Goal: Information Seeking & Learning: Learn about a topic

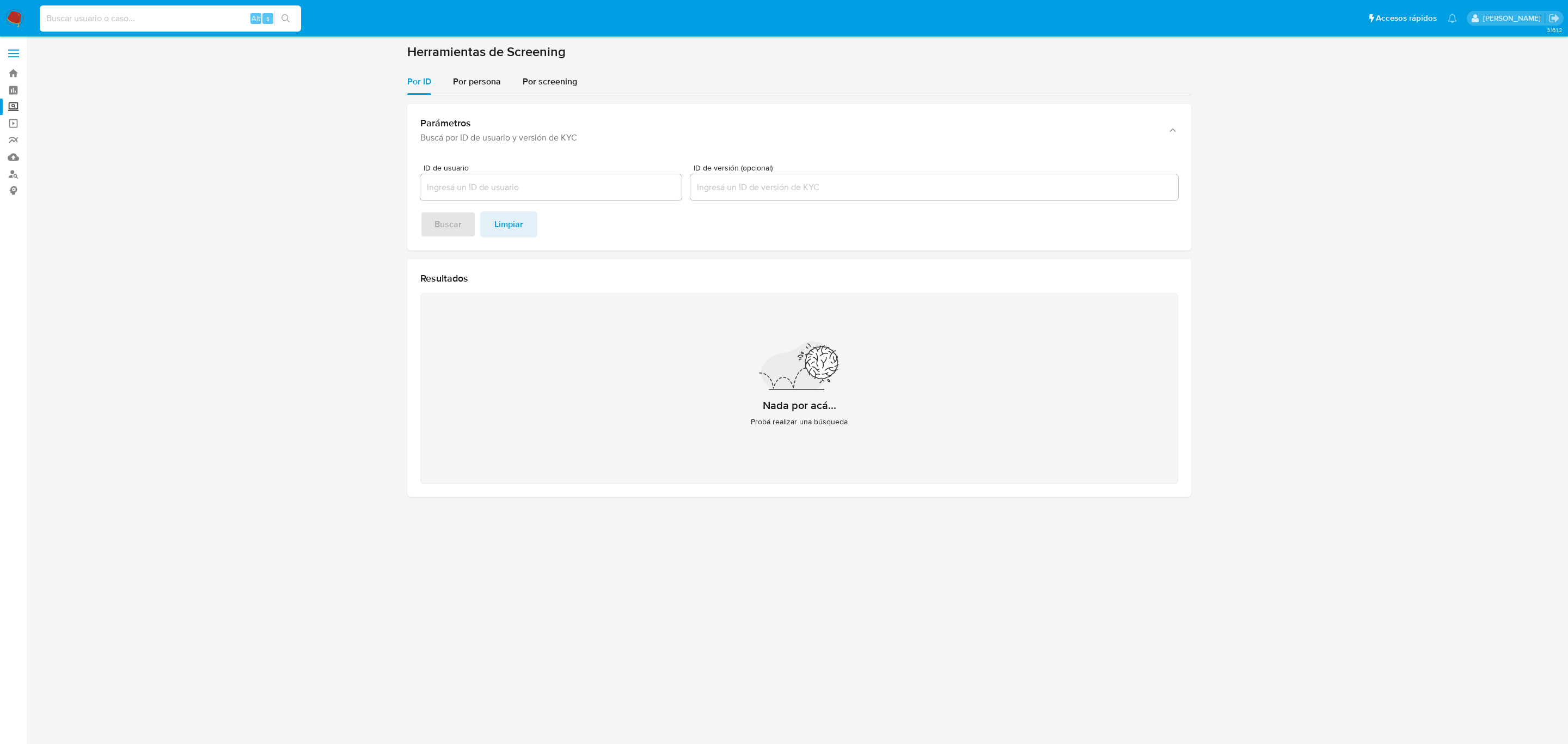
click at [202, 20] on input at bounding box center [170, 19] width 261 height 14
click at [20, 20] on img at bounding box center [14, 19] width 19 height 19
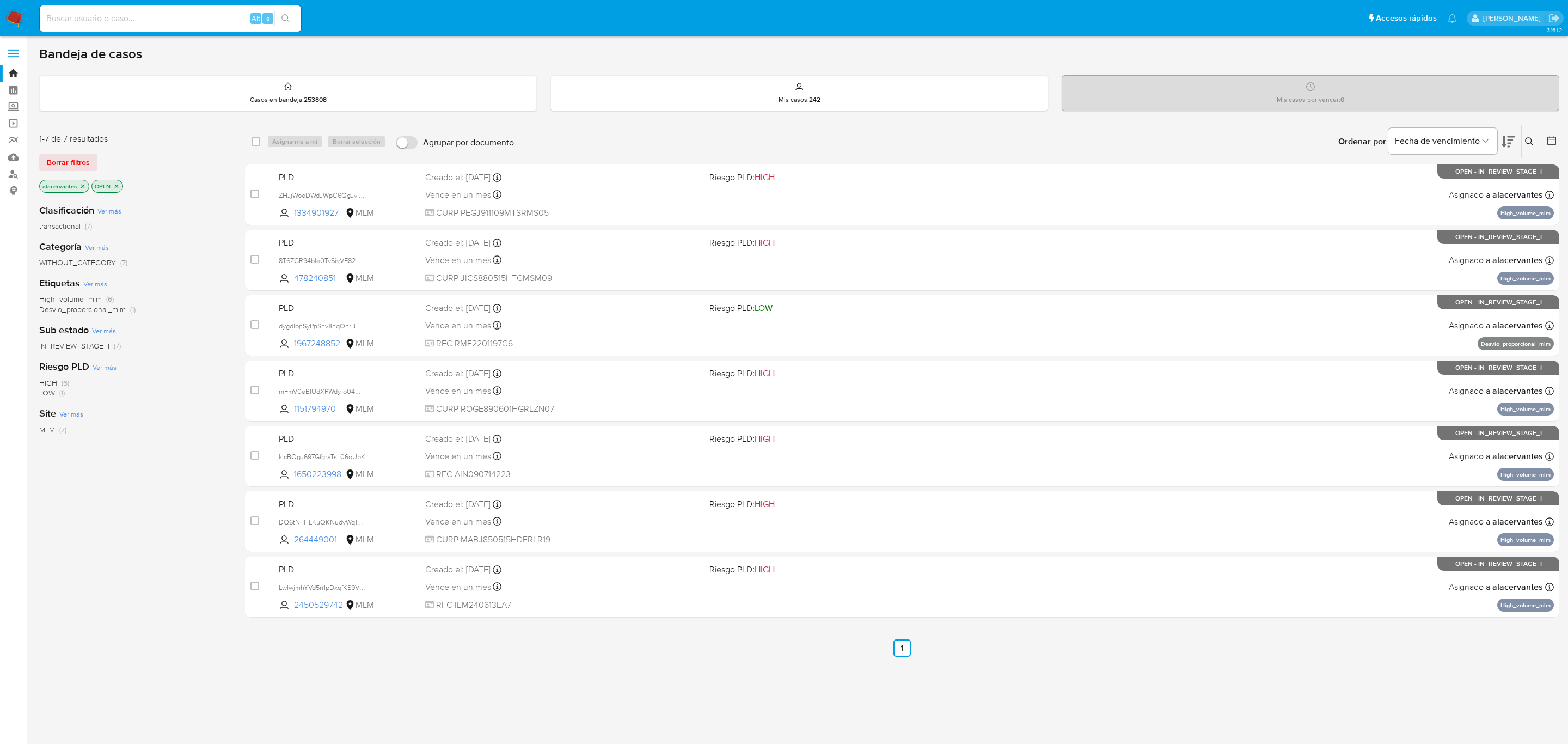
click at [1532, 139] on icon at bounding box center [1529, 142] width 8 height 8
click at [1406, 183] on input at bounding box center [1439, 183] width 184 height 14
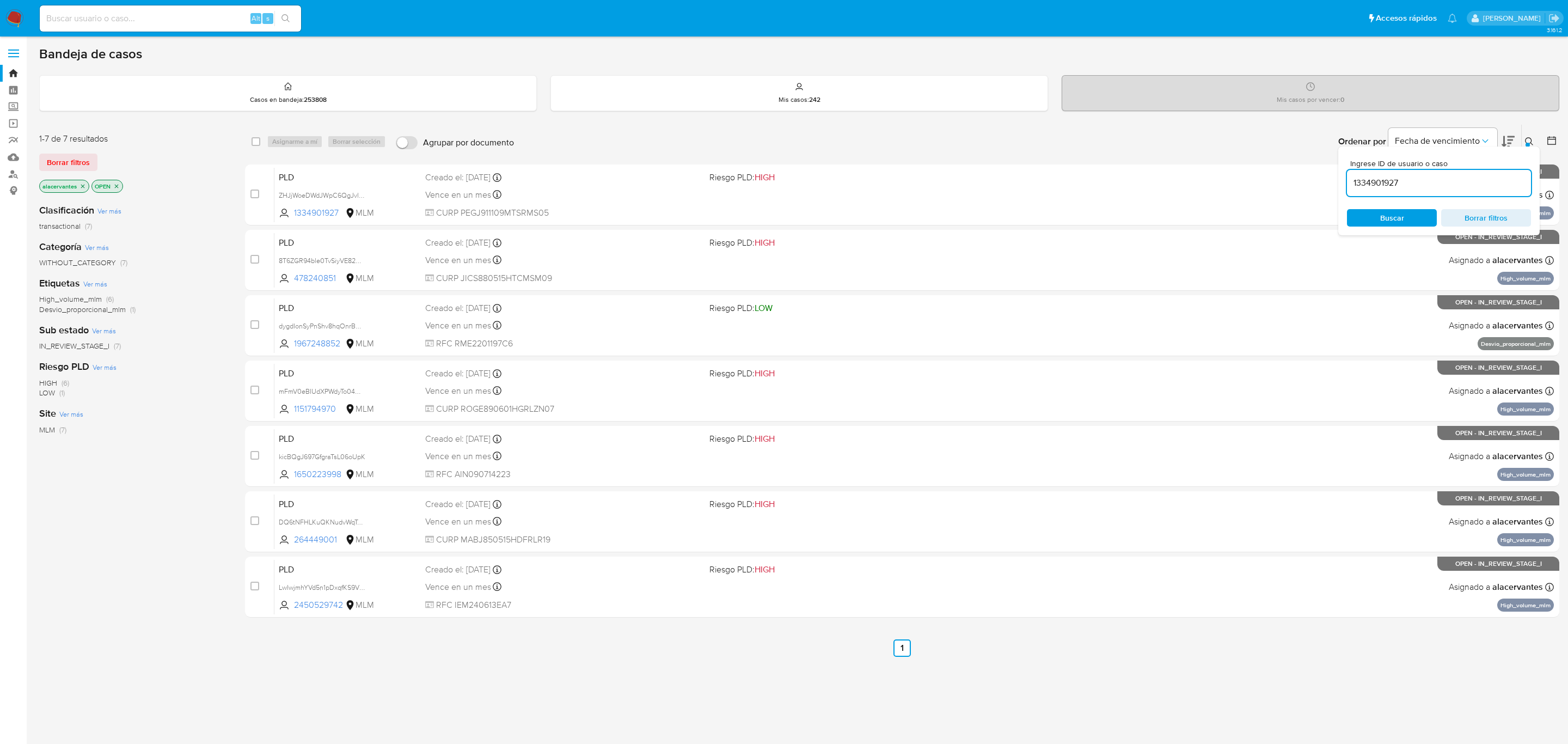
type input "1334901927"
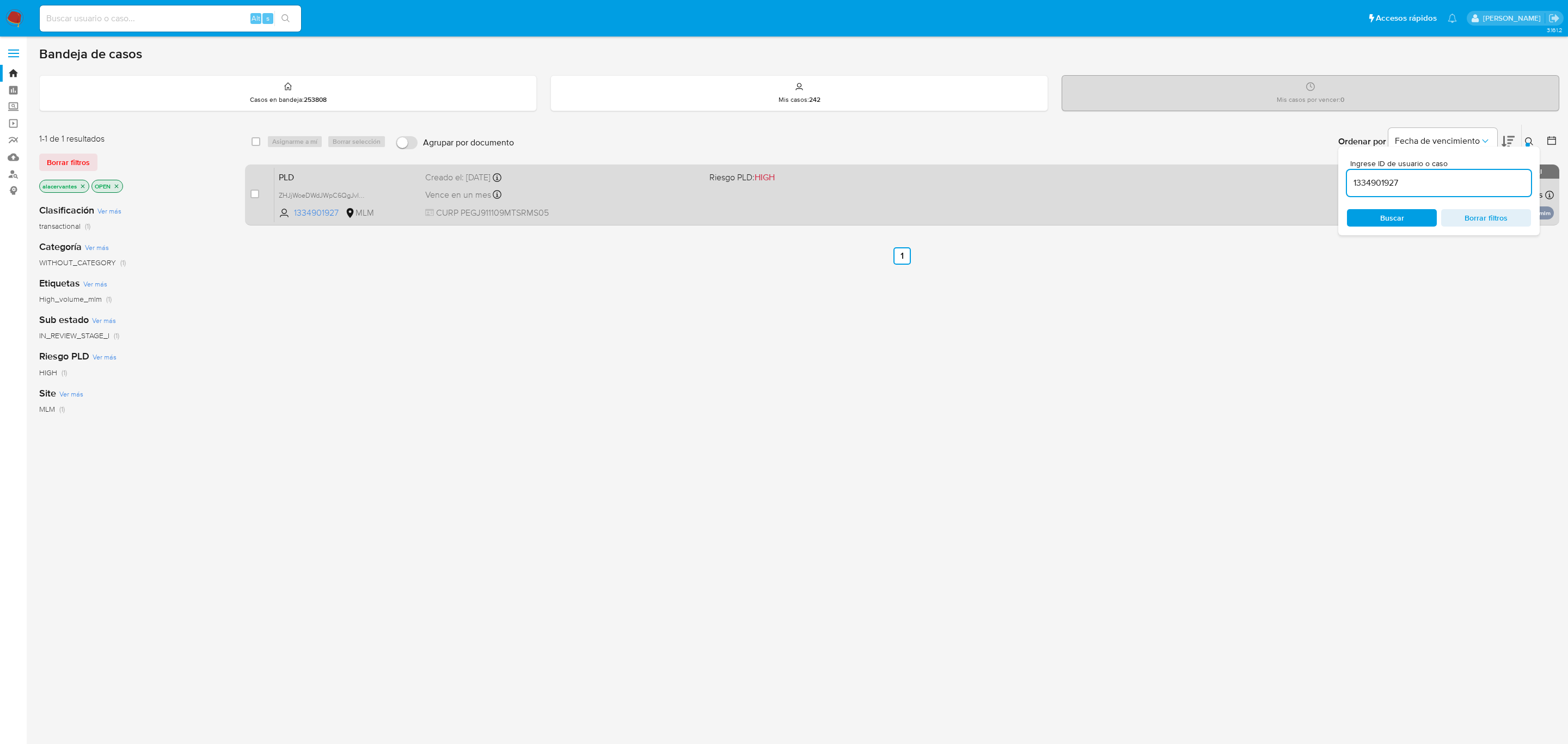
click at [996, 188] on div "PLD ZHJjWoeDWdJWpC6QgJvlKW4h 1334901927 MLM Riesgo PLD: HIGH Creado el: 12/09/2…" at bounding box center [914, 194] width 1280 height 55
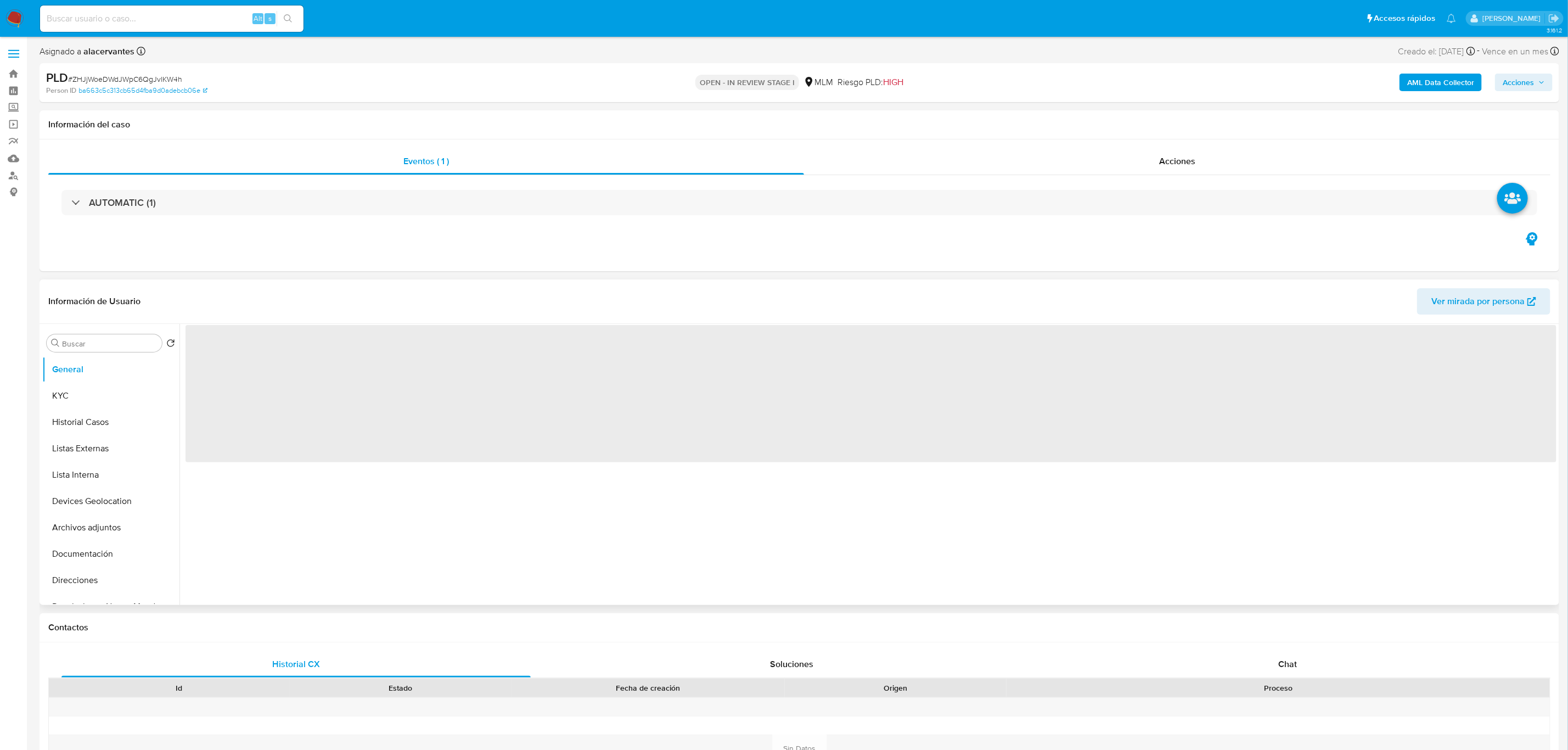
select select "10"
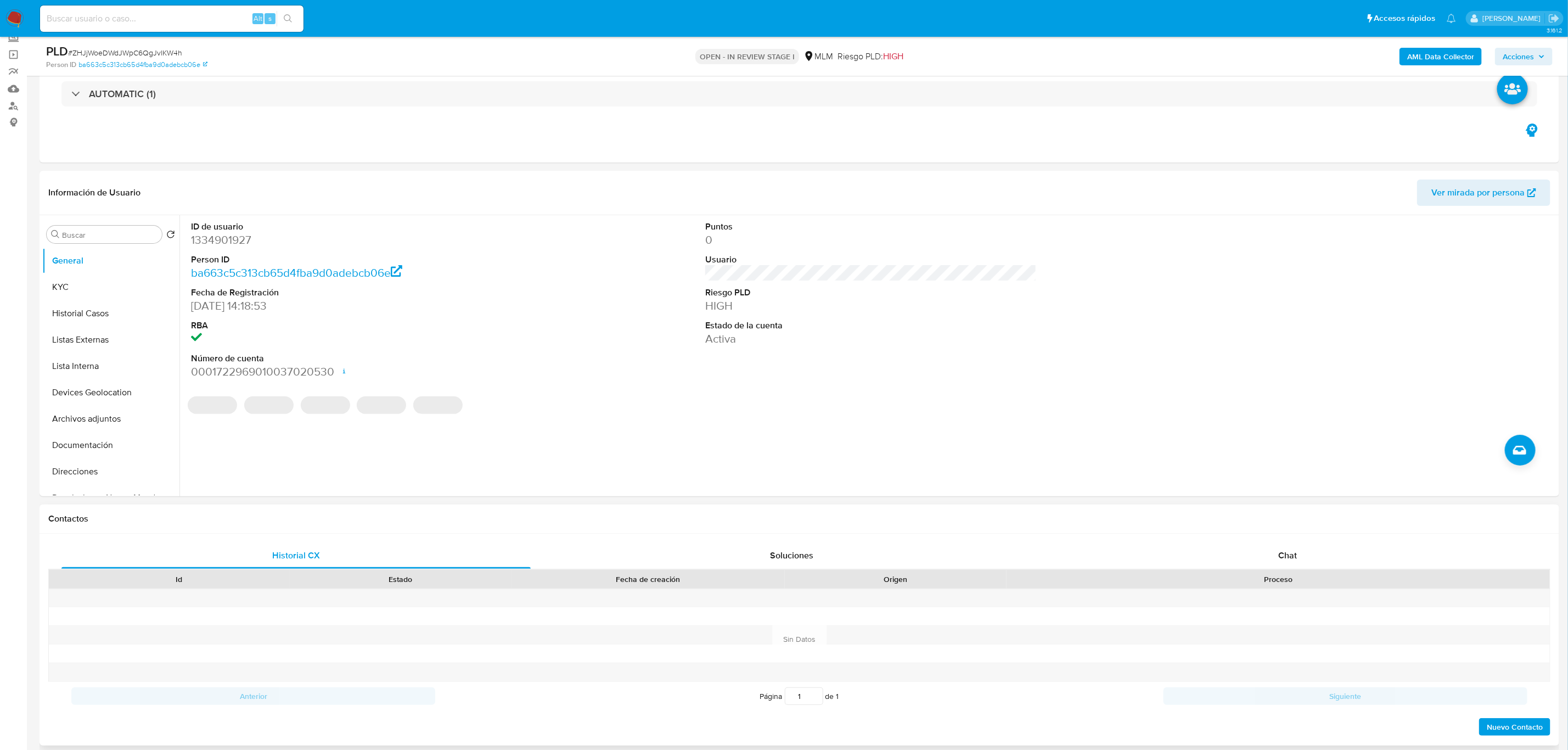
scroll to position [247, 0]
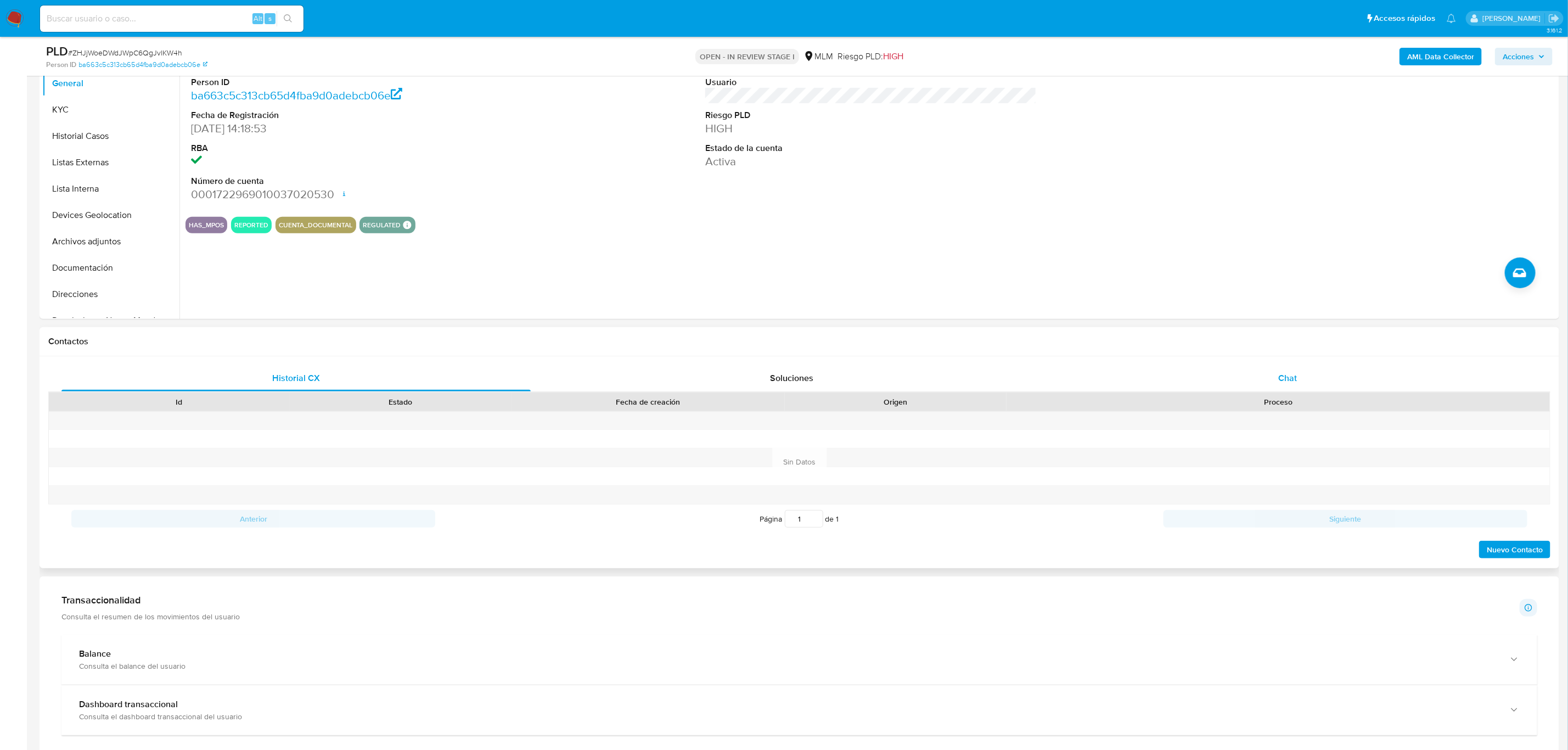
click at [1258, 382] on div "Chat" at bounding box center [1288, 378] width 469 height 26
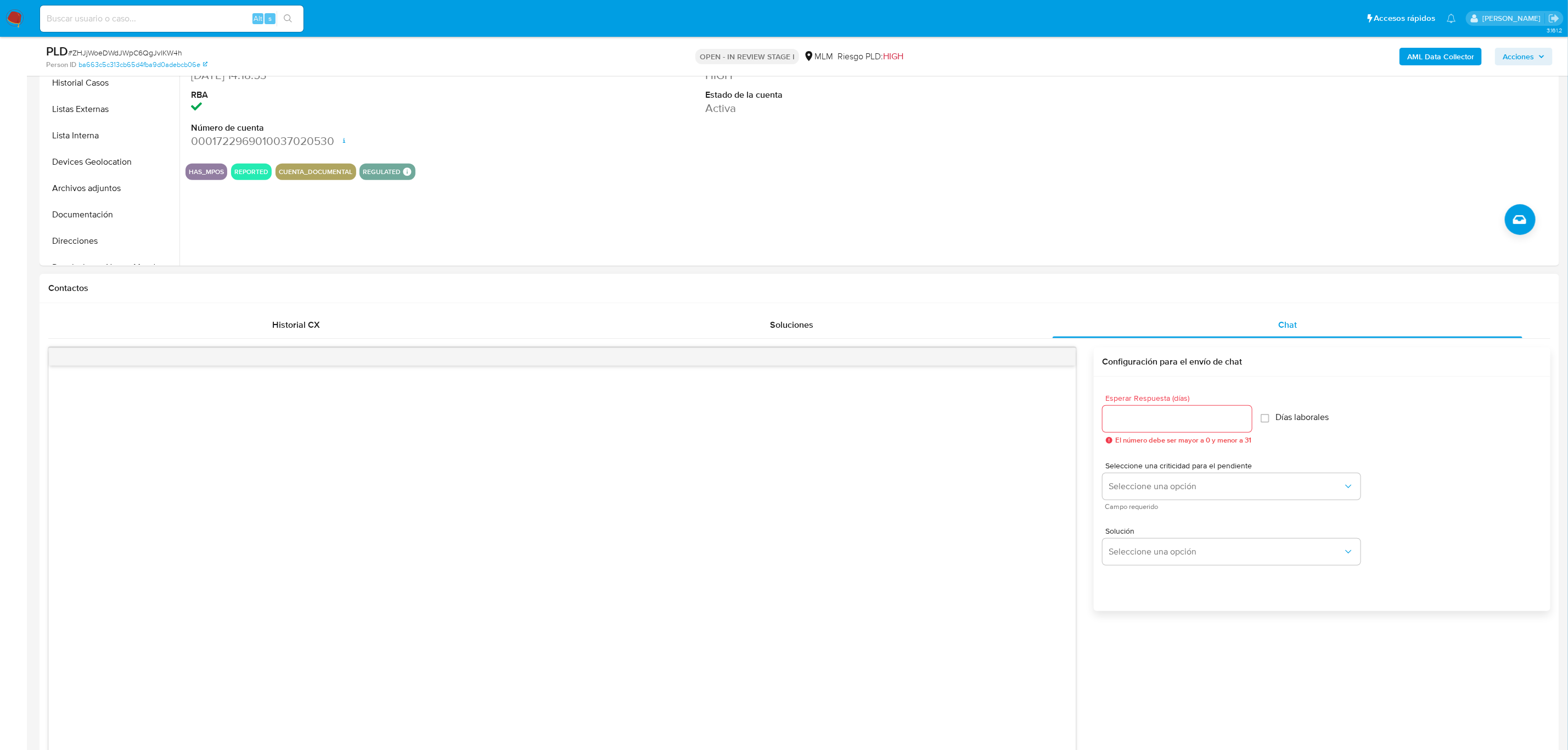
scroll to position [329, 0]
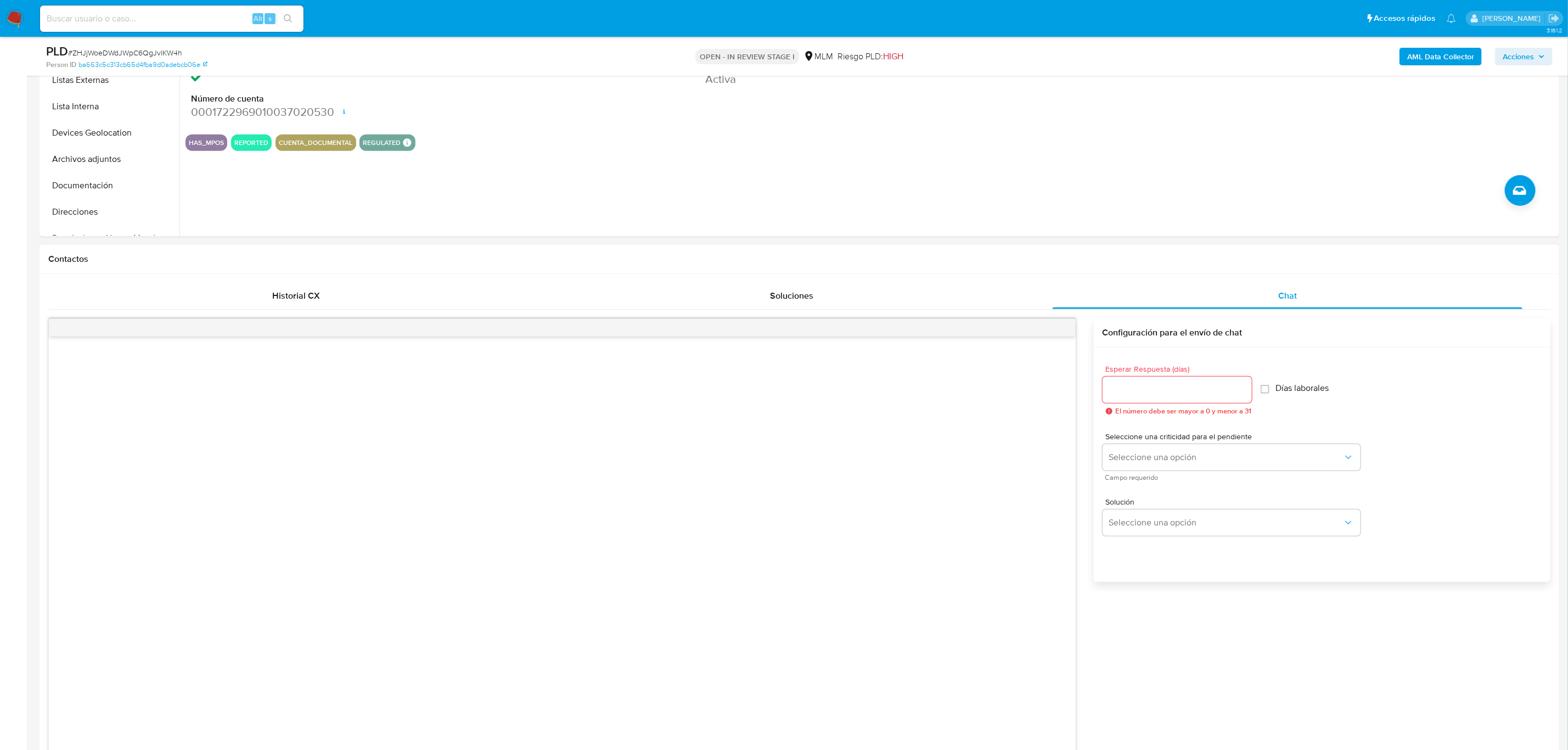
click at [1161, 395] on input "Esperar Respuesta (días)" at bounding box center [1177, 389] width 150 height 14
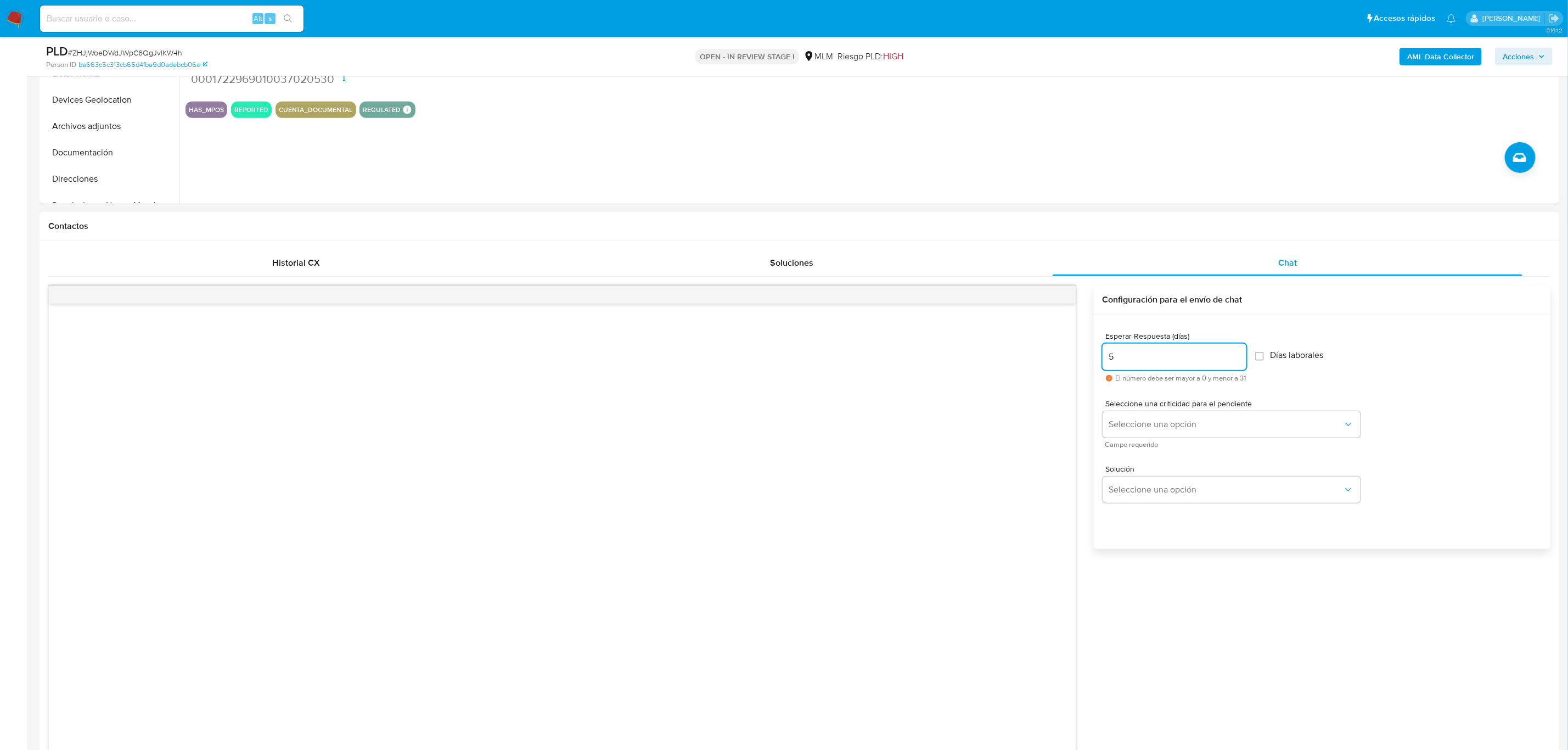
scroll to position [412, 0]
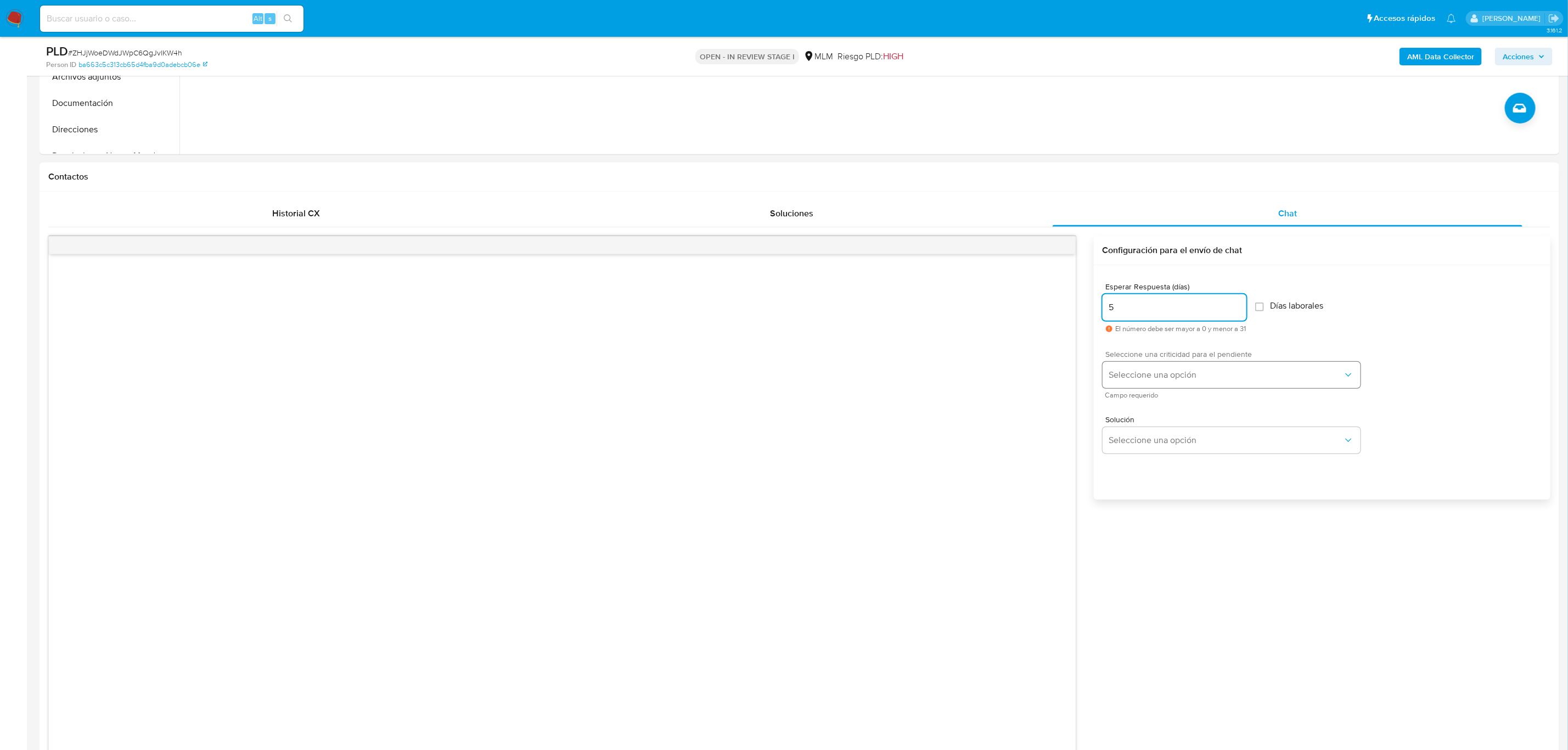
type input "5"
click at [1231, 379] on span "Seleccione una opción" at bounding box center [1226, 375] width 234 height 11
click at [1215, 394] on div "HIGH" at bounding box center [1228, 398] width 241 height 22
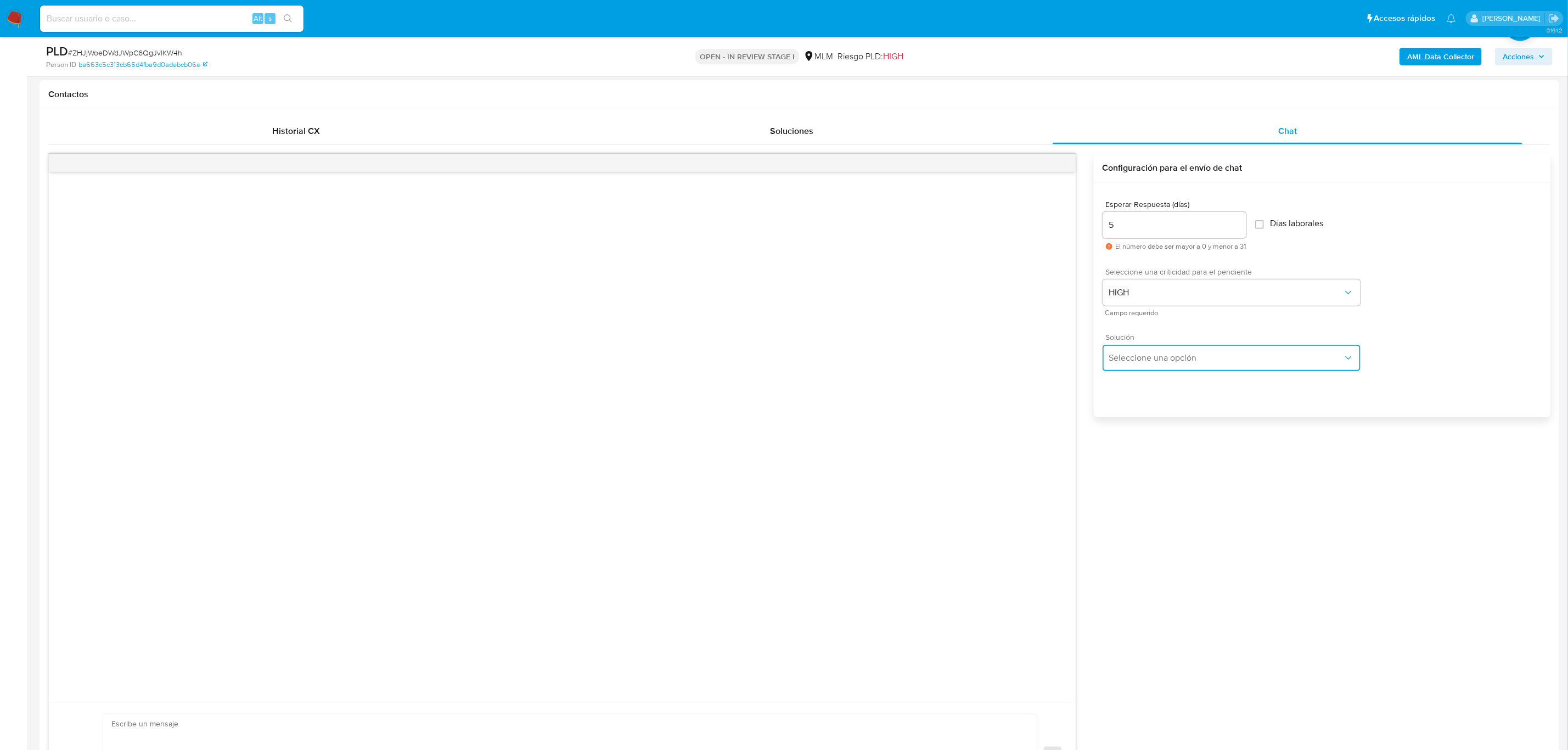
click at [1196, 368] on button "Seleccione una opción" at bounding box center [1231, 358] width 258 height 26
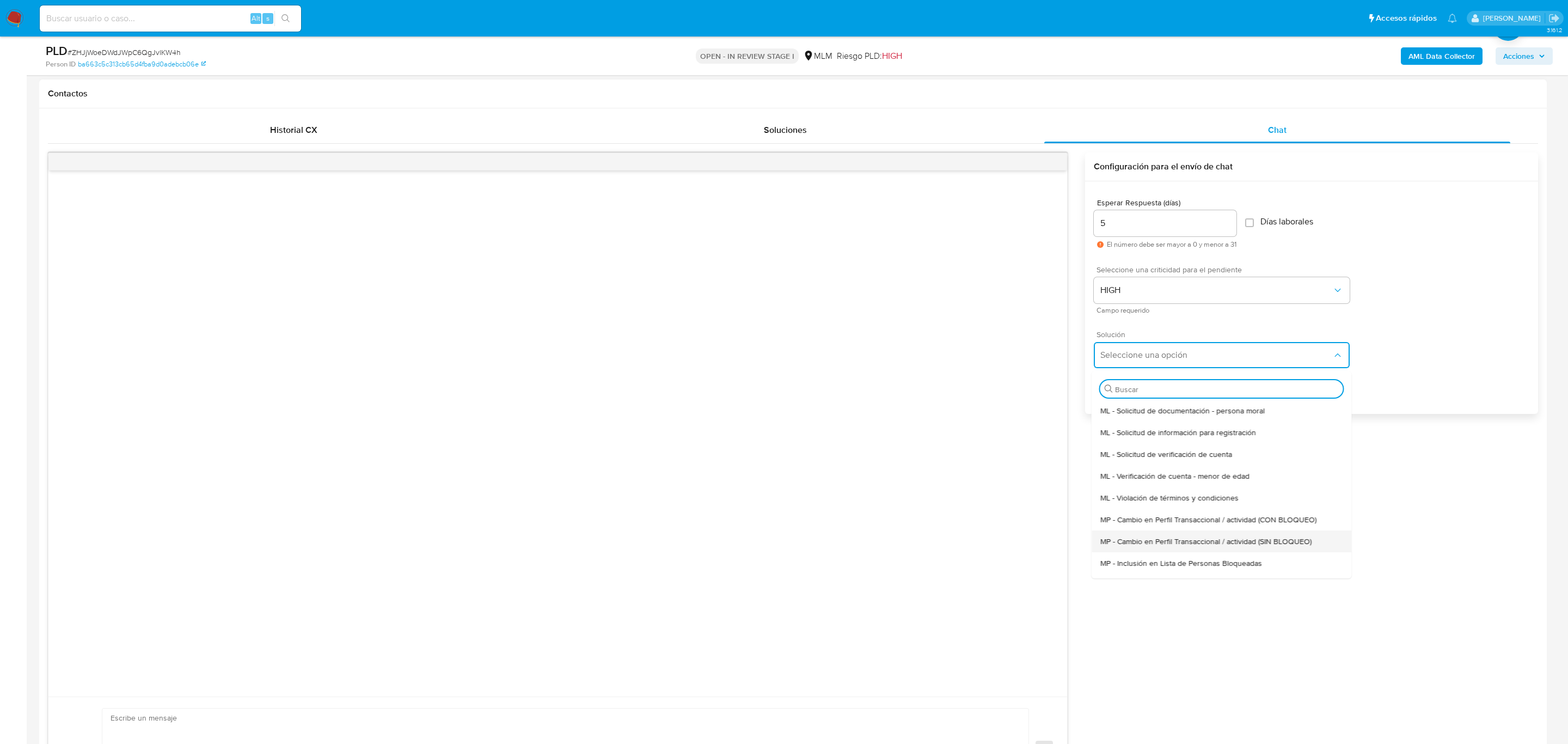
click at [1275, 548] on div "MP - Cambio en Perfil Transaccional / actividad (SIN BLOQUEO)" at bounding box center [1221, 542] width 243 height 22
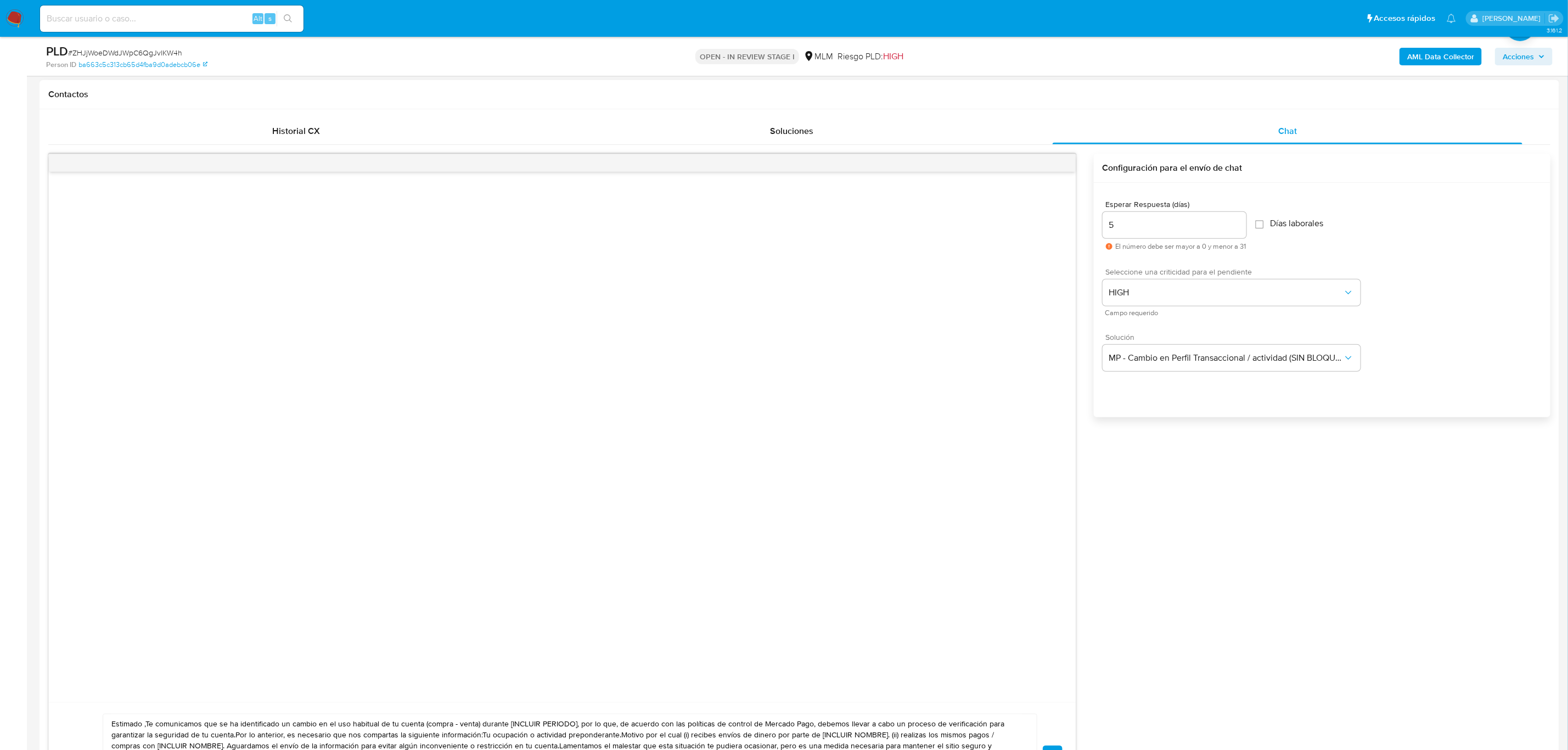
click at [1292, 560] on div "Estimado ,Te comunicamos que se ha identificado un cambio en el uso habitual de…" at bounding box center [799, 481] width 1502 height 655
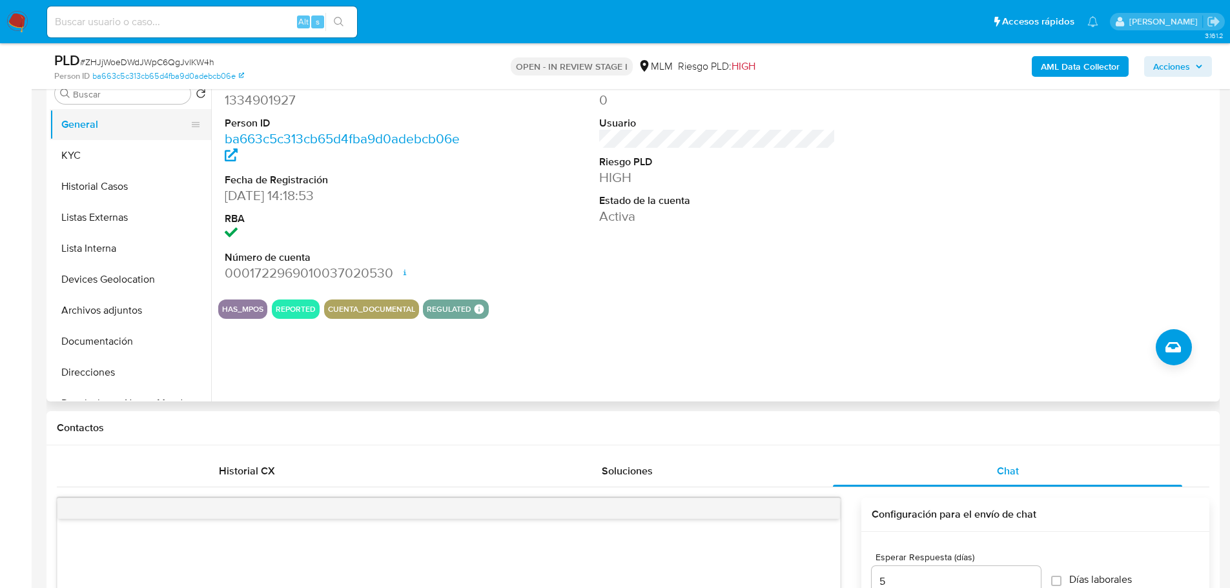
scroll to position [162, 0]
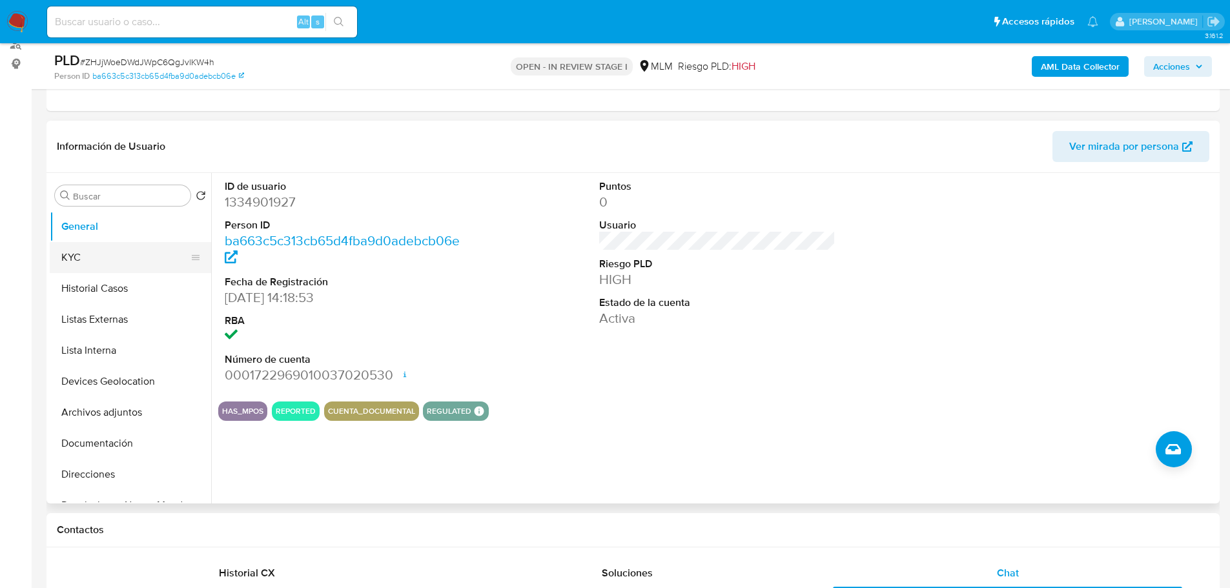
click at [125, 261] on button "KYC" at bounding box center [125, 257] width 151 height 31
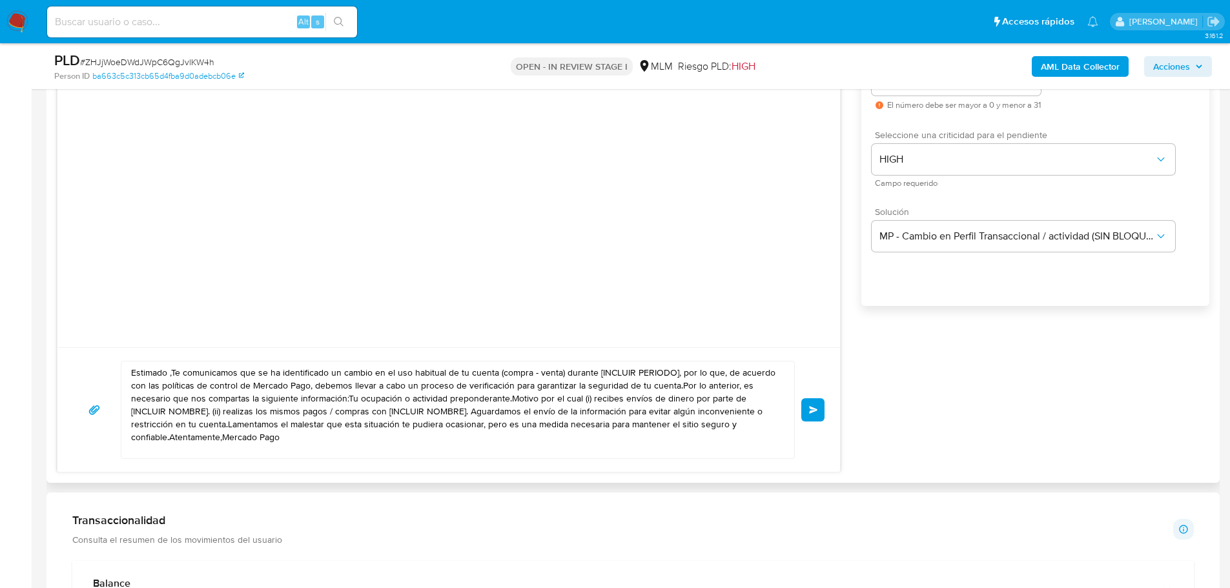
scroll to position [743, 0]
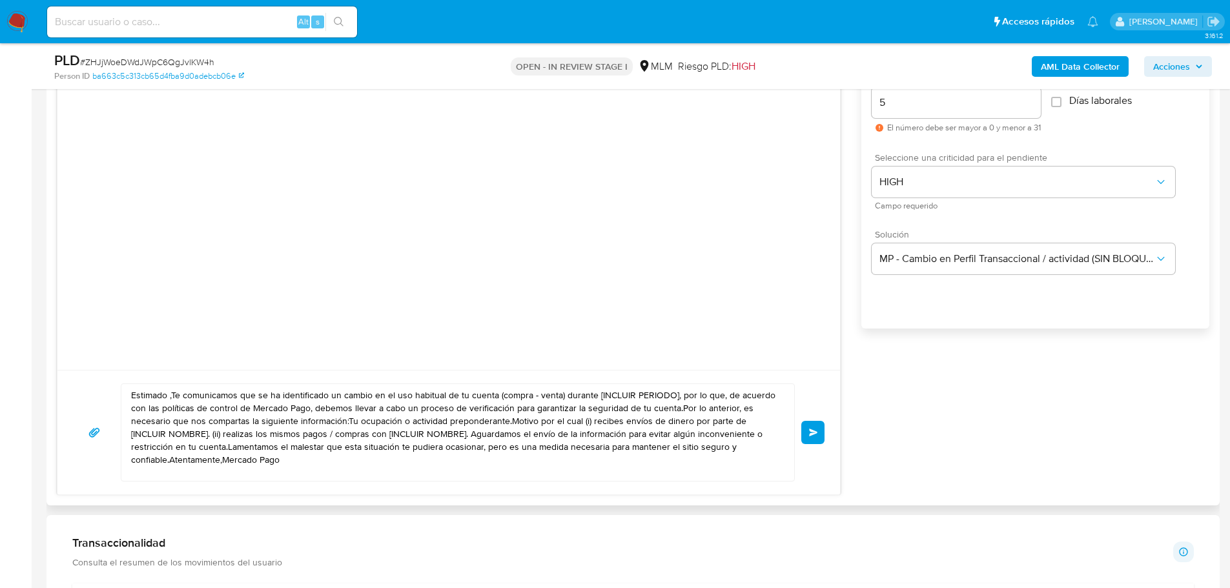
click at [165, 400] on textarea "Estimado ,Te comunicamos que se ha identificado un cambio en el uso habitual de…" at bounding box center [454, 432] width 647 height 97
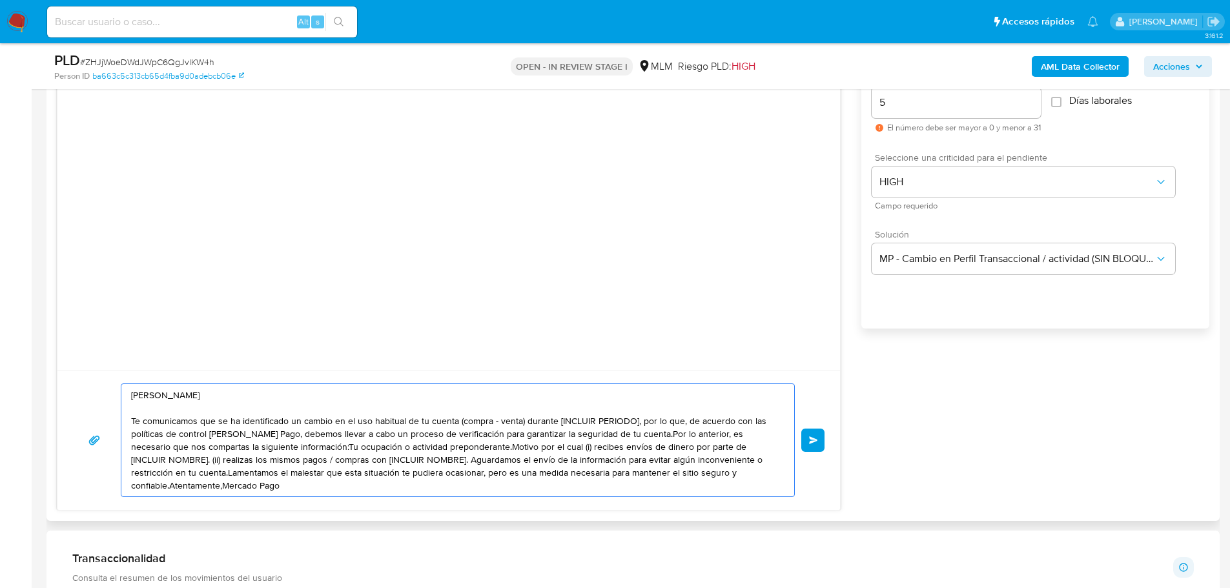
drag, startPoint x: 456, startPoint y: 422, endPoint x: 524, endPoint y: 424, distance: 68.5
click at [524, 424] on textarea "Estimada Jessica Te comunicamos que se ha identificado un cambio en el uso habi…" at bounding box center [454, 440] width 647 height 112
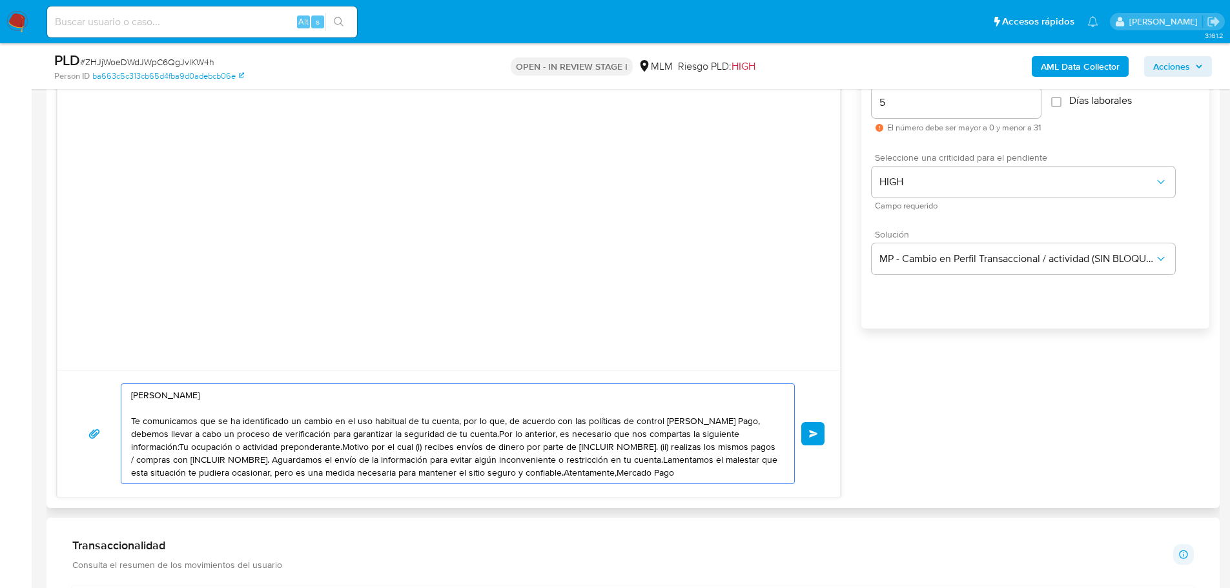
drag, startPoint x: 504, startPoint y: 422, endPoint x: 725, endPoint y: 424, distance: 220.9
click at [727, 422] on textarea "Estimada Jessica Te comunicamos que se ha identificado un cambio en el uso habi…" at bounding box center [454, 433] width 647 height 99
click at [226, 436] on textarea "Estimada Jessica Te comunicamos que se ha identificado un cambio en el uso habi…" at bounding box center [454, 433] width 647 height 99
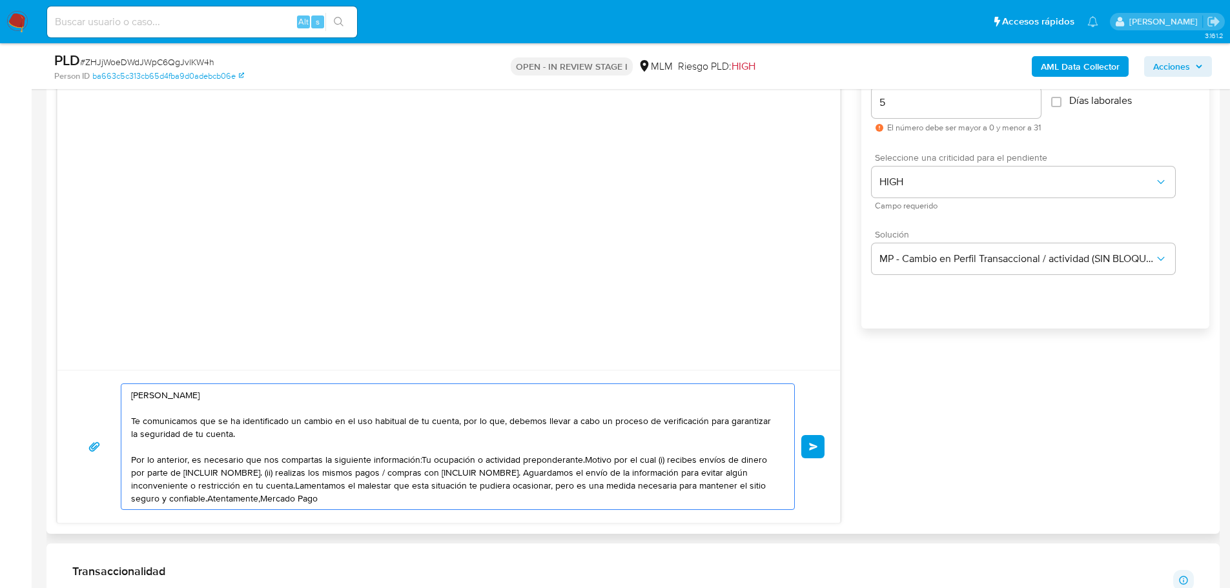
scroll to position [808, 0]
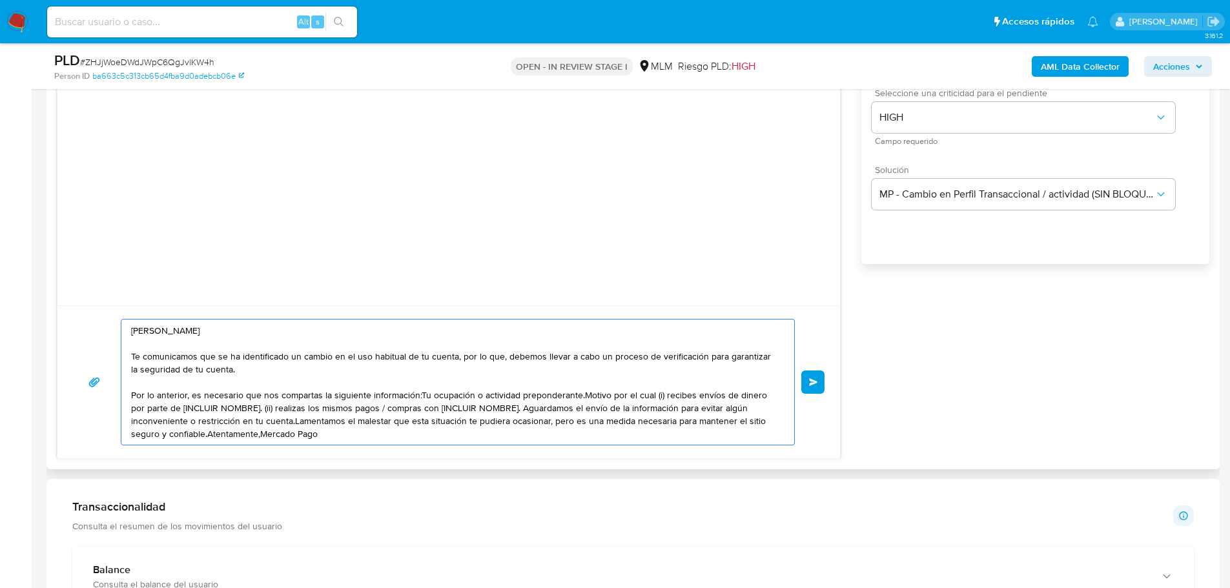
click at [418, 397] on textarea "Estimada Jessica Te comunicamos que se ha identificado un cambio en el uso habi…" at bounding box center [454, 382] width 647 height 125
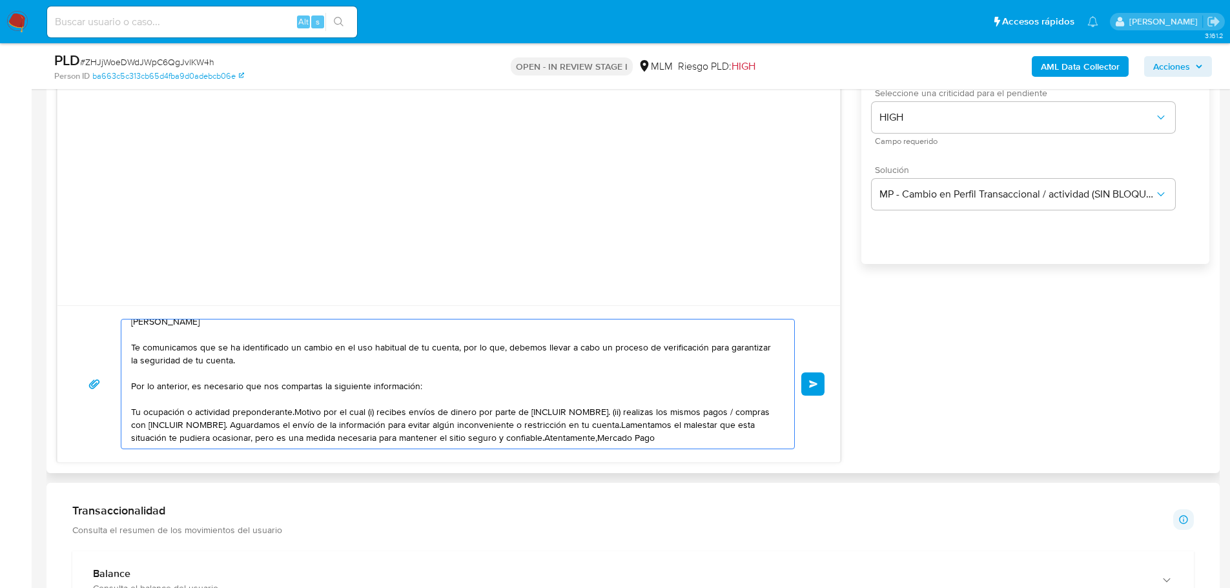
scroll to position [872, 0]
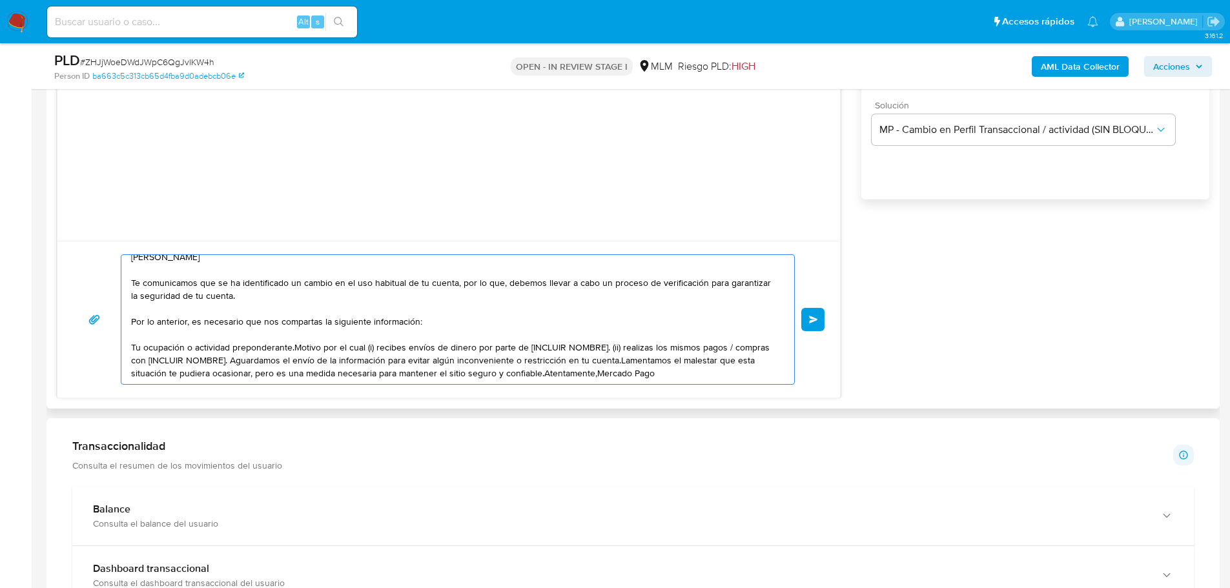
click at [294, 346] on textarea "Estimada Jessica Te comunicamos que se ha identificado un cambio en el uso habi…" at bounding box center [454, 319] width 647 height 129
click at [296, 347] on textarea "Estimada Jessica Te comunicamos que se ha identificado un cambio en el uso habi…" at bounding box center [454, 319] width 647 height 129
paste textarea "es necesario que nos compartas algún documento como soporte a tu respuesta pued…"
click at [300, 349] on textarea "Estimada Jessica Te comunicamos que se ha identificado un cambio en el uso habi…" at bounding box center [454, 319] width 647 height 129
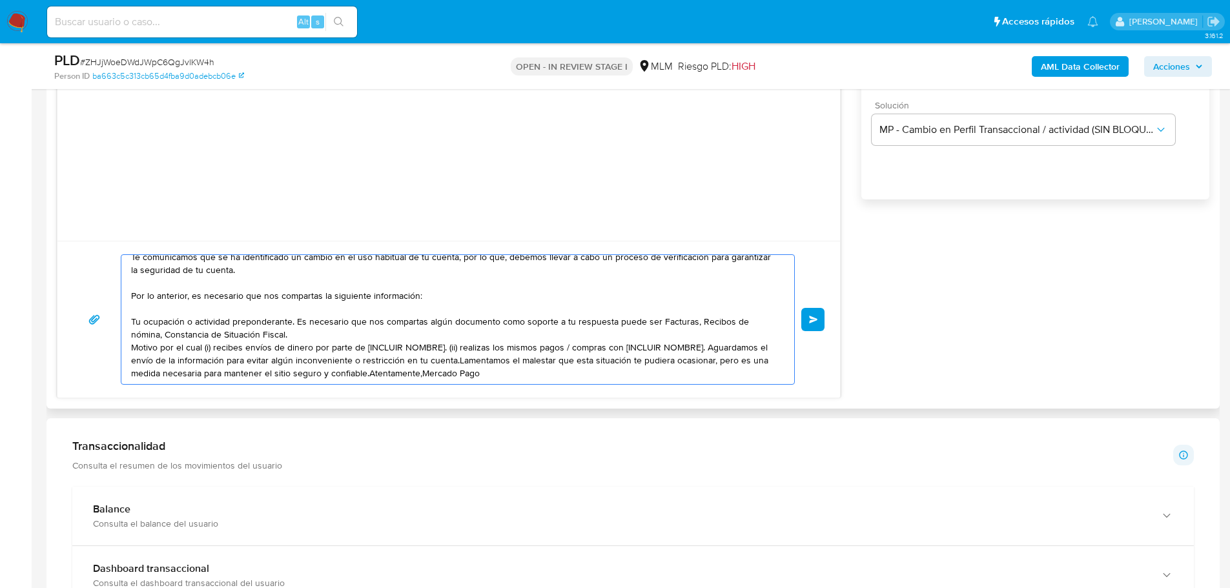
click at [641, 324] on textarea "Estimada Jessica Te comunicamos que se ha identificado un cambio en el uso habi…" at bounding box center [454, 319] width 647 height 129
click at [654, 322] on textarea "Estimada Jessica Te comunicamos que se ha identificado un cambio en el uso habi…" at bounding box center [454, 319] width 647 height 129
click at [296, 336] on textarea "Estimada Jessica Te comunicamos que se ha identificado un cambio en el uso habi…" at bounding box center [454, 319] width 647 height 129
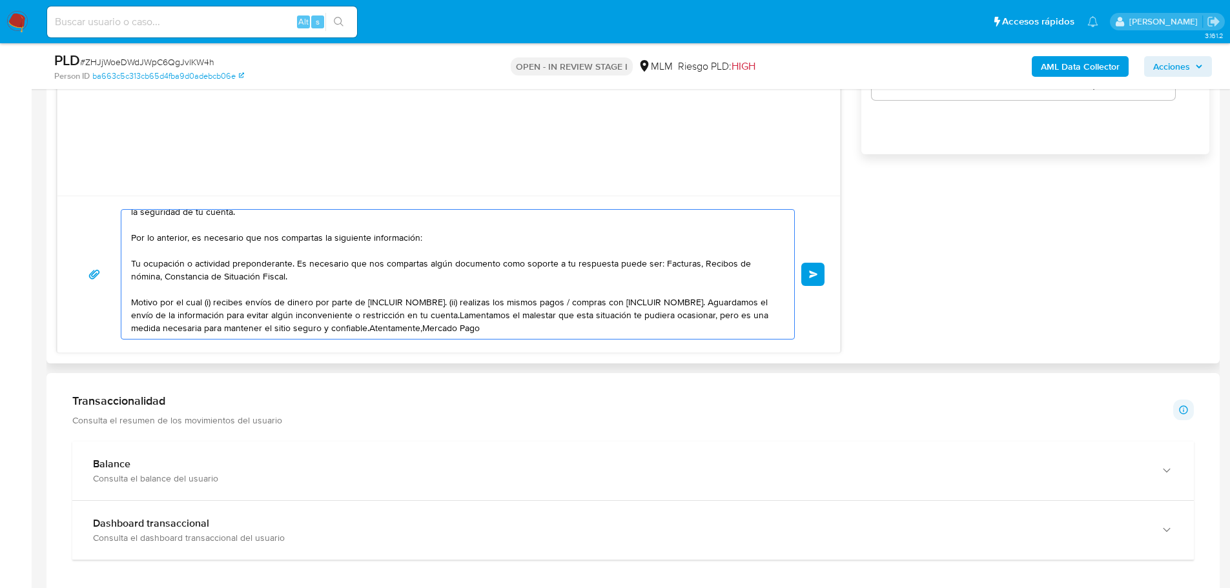
scroll to position [937, 0]
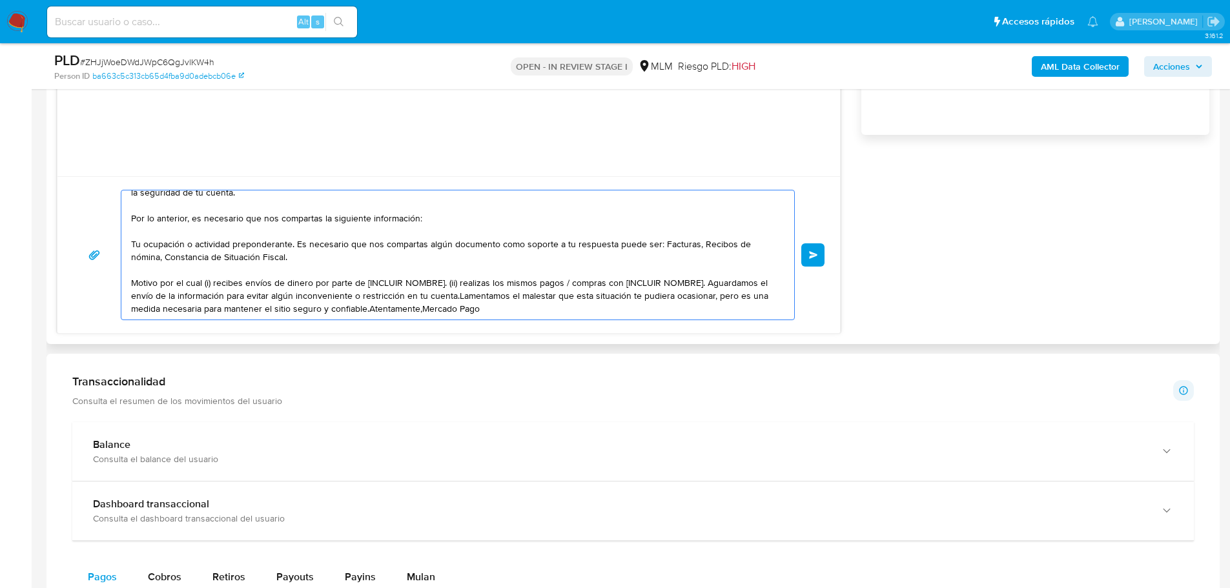
click at [206, 284] on textarea "Estimada Jessica Te comunicamos que se ha identificado un cambio en el uso habi…" at bounding box center [454, 255] width 647 height 129
click at [218, 285] on textarea "Estimada Jessica Te comunicamos que se ha identificado un cambio en el uso habi…" at bounding box center [454, 255] width 647 height 129
click at [398, 283] on textarea "Estimada Jessica Te comunicamos que se ha identificado un cambio en el uso habi…" at bounding box center [454, 255] width 647 height 129
click at [203, 283] on textarea "Estimada Jessica Te comunicamos que se ha identificado un cambio en el uso habi…" at bounding box center [454, 255] width 647 height 129
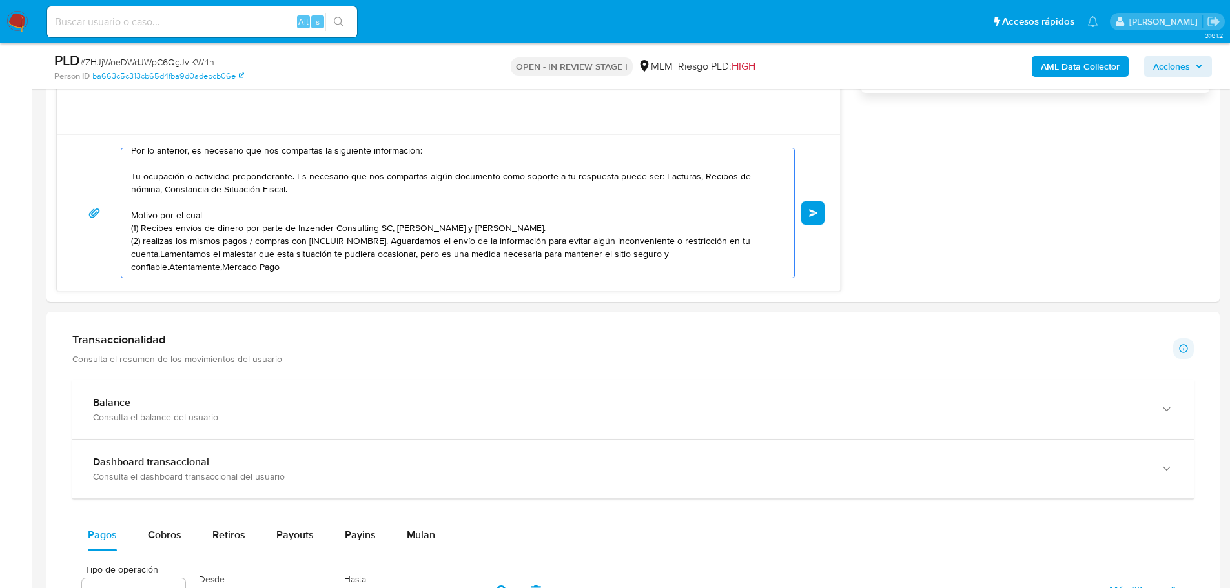
scroll to position [1002, 0]
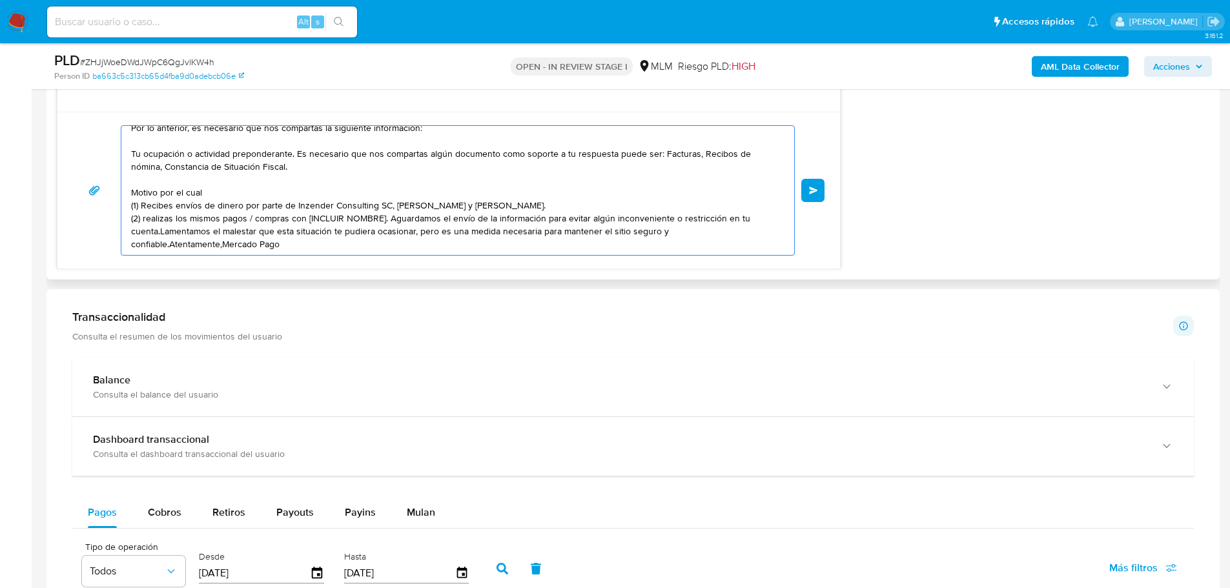
click at [147, 216] on textarea "Estimada Jessica Te comunicamos que se ha identificado un cambio en el uso habi…" at bounding box center [454, 190] width 647 height 129
click at [185, 218] on textarea "Estimada Jessica Te comunicamos que se ha identificado un cambio en el uso habi…" at bounding box center [454, 190] width 647 height 129
click at [204, 216] on textarea "Estimada Jessica Te comunicamos que se ha identificado un cambio en el uso habi…" at bounding box center [454, 190] width 647 height 129
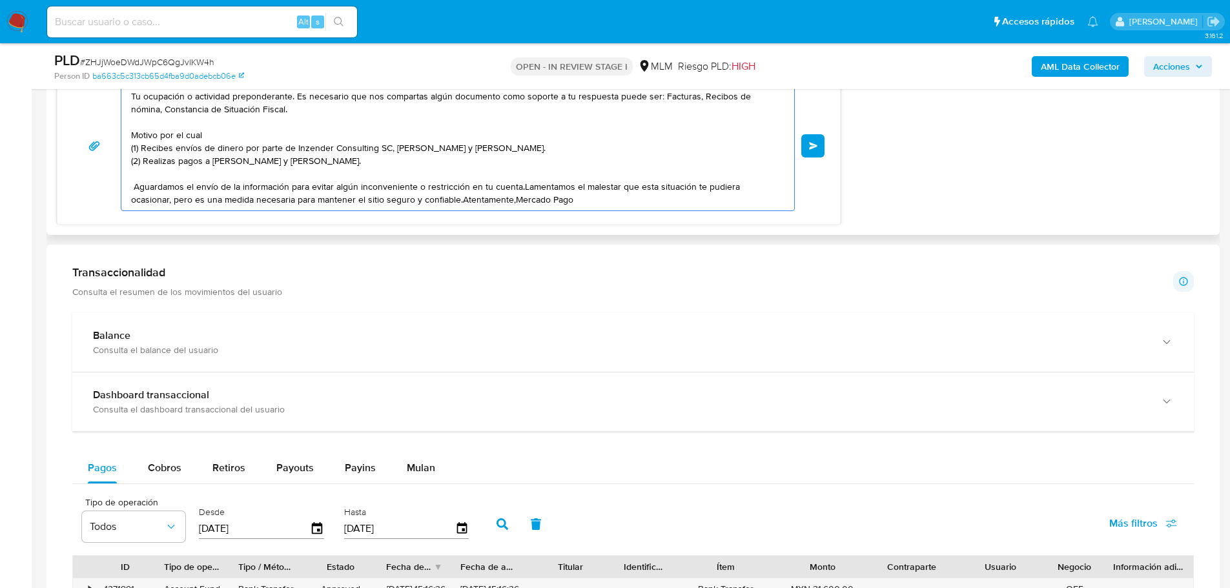
scroll to position [1066, 0]
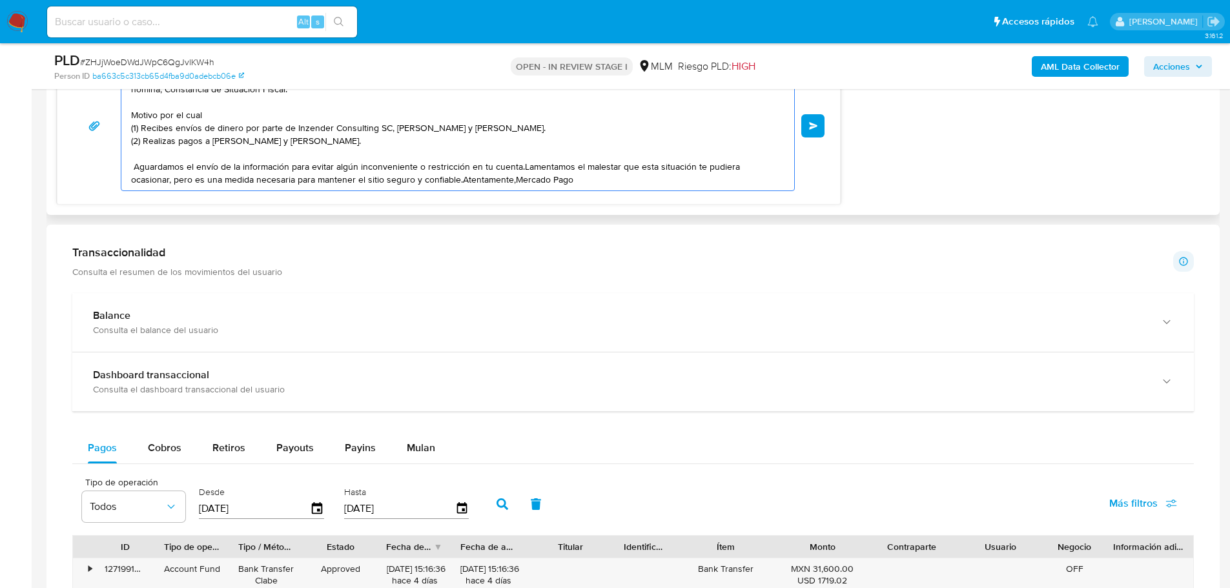
click at [520, 166] on textarea "Estimada Jessica Te comunicamos que se ha identificado un cambio en el uso habi…" at bounding box center [454, 125] width 647 height 129
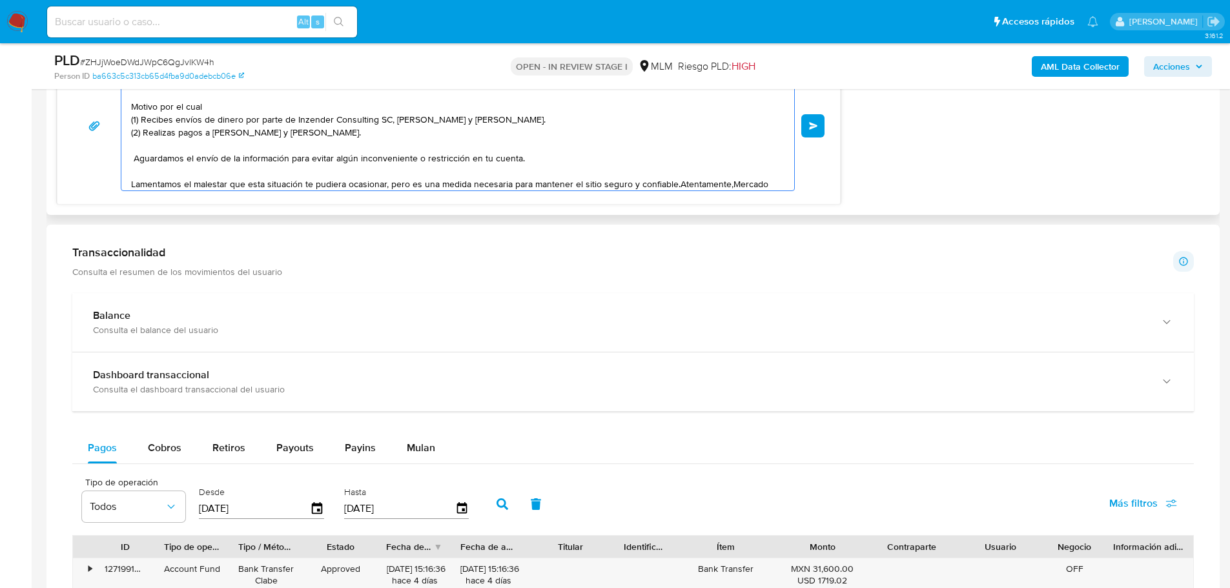
scroll to position [112, 0]
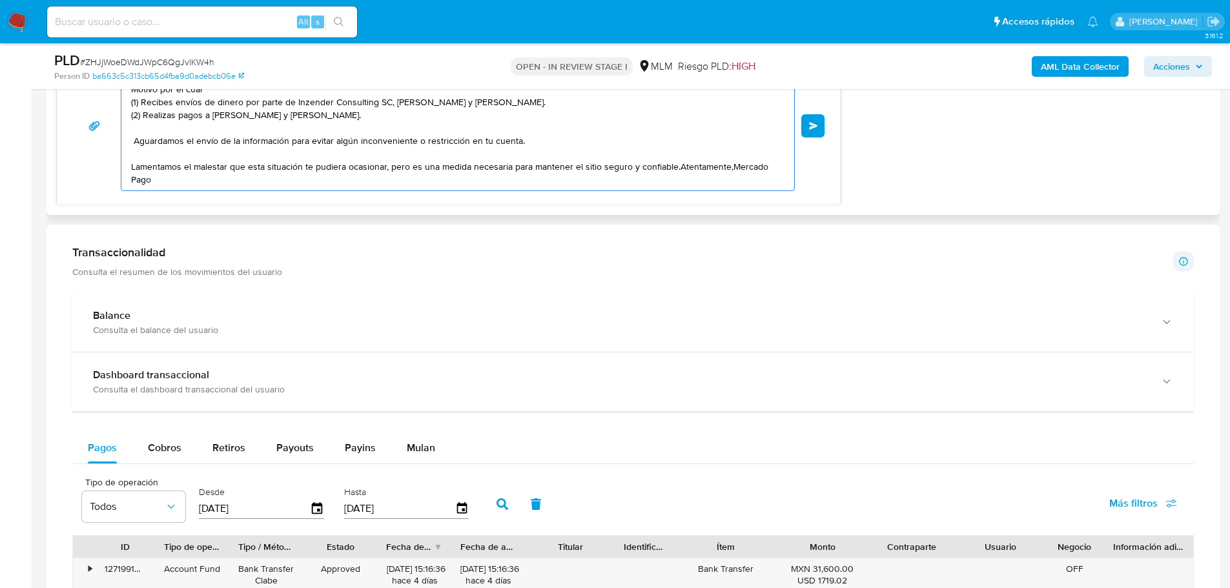
drag, startPoint x: 132, startPoint y: 184, endPoint x: 676, endPoint y: 169, distance: 543.9
click at [676, 169] on textarea "Estimada Jessica Te comunicamos que se ha identificado un cambio en el uso habi…" at bounding box center [454, 125] width 647 height 129
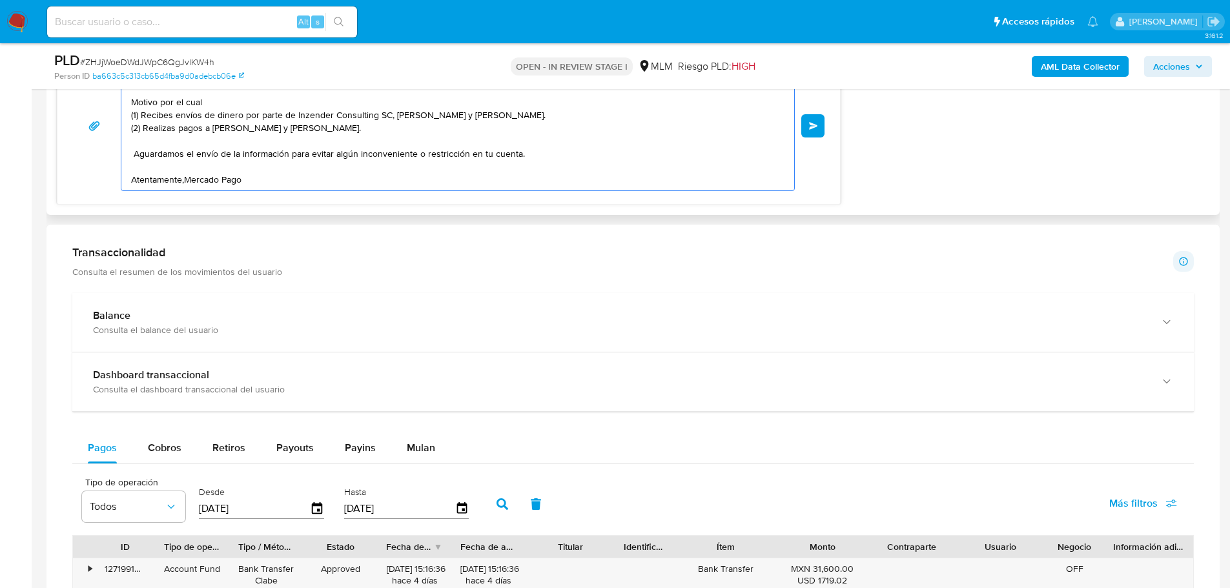
scroll to position [99, 0]
drag, startPoint x: 185, startPoint y: 180, endPoint x: 193, endPoint y: 179, distance: 7.9
click at [185, 180] on textarea "Estimada Jessica Te comunicamos que se ha identificado un cambio en el uso habi…" at bounding box center [454, 125] width 647 height 129
click at [349, 180] on textarea "Estimada Jessica Te comunicamos que se ha identificado un cambio en el uso habi…" at bounding box center [454, 125] width 647 height 129
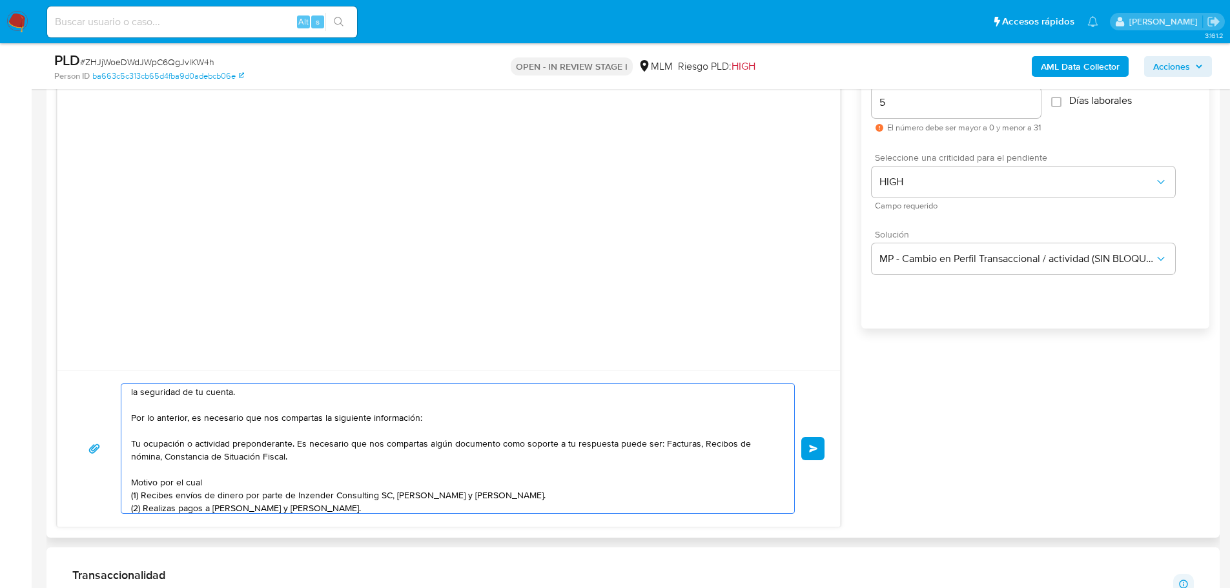
scroll to position [65, 0]
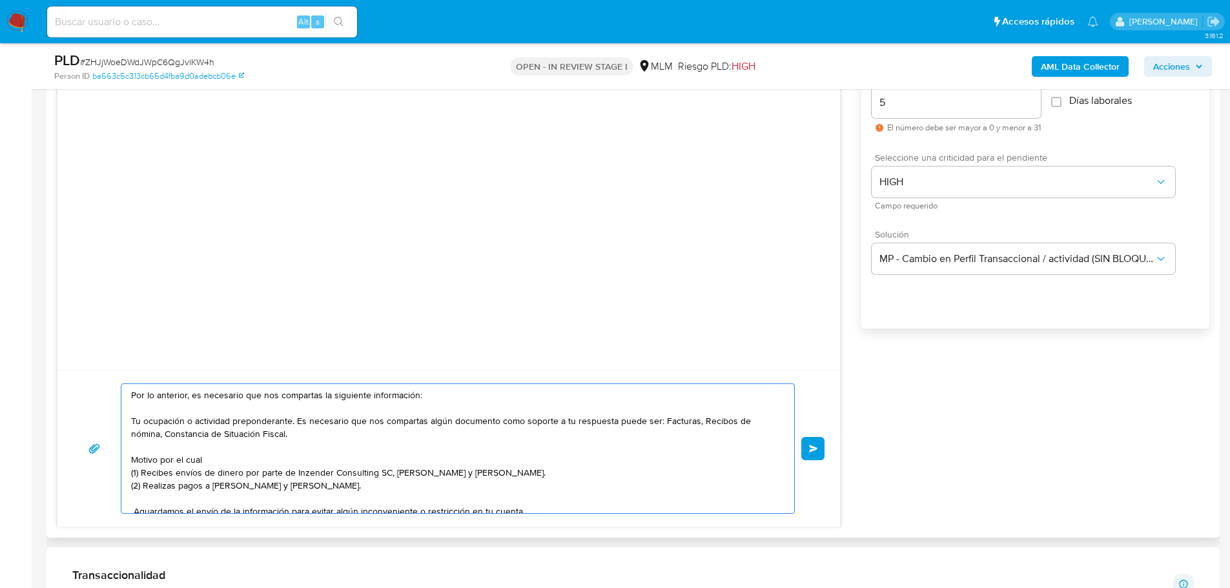
click at [298, 422] on textarea "Estimada Jessica Te comunicamos que se ha identificado un cambio en el uso habi…" at bounding box center [454, 448] width 647 height 129
click at [304, 435] on textarea "Estimada Jessica Te comunicamos que se ha identificado un cambio en el uso habi…" at bounding box center [454, 448] width 647 height 129
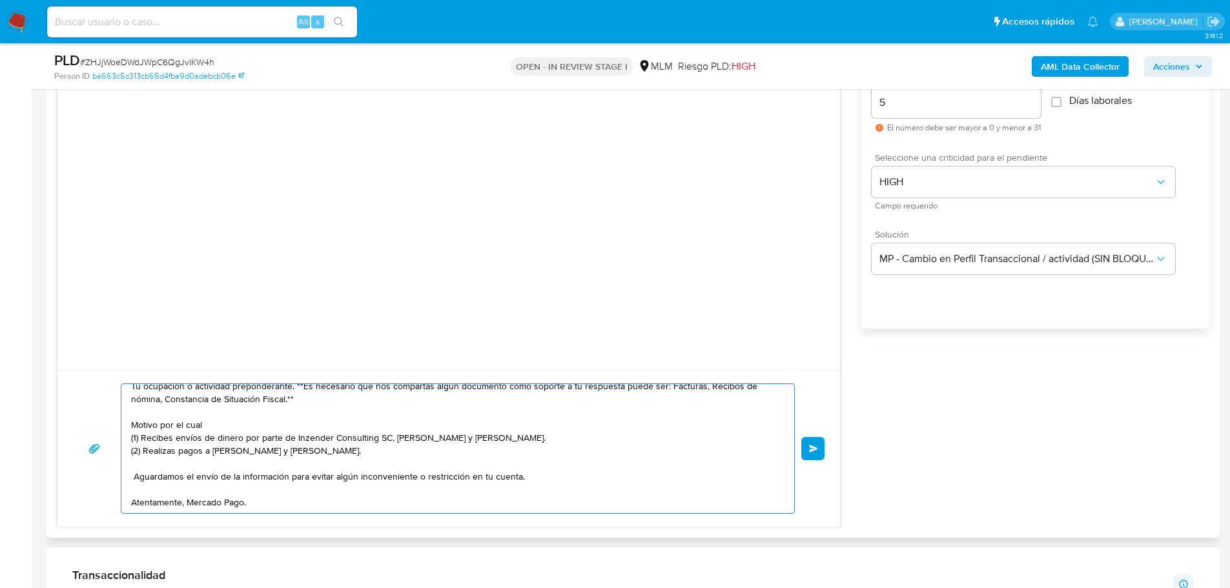
scroll to position [808, 0]
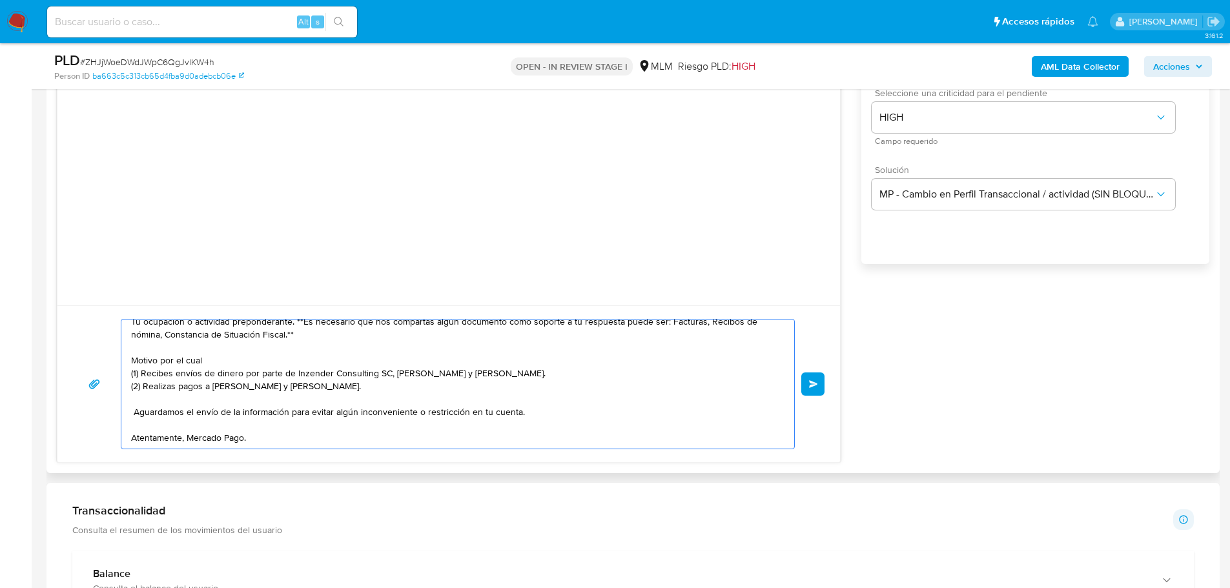
click at [133, 416] on textarea "Estimada Jessica Te comunicamos que se ha identificado un cambio en el uso habi…" at bounding box center [454, 384] width 647 height 129
click at [446, 387] on textarea "Estimada Jessica Te comunicamos que se ha identificado un cambio en el uso habi…" at bounding box center [454, 384] width 647 height 129
click at [637, 373] on textarea "Estimada Jessica Te comunicamos que se ha identificado un cambio en el uso habi…" at bounding box center [454, 384] width 647 height 129
paste textarea "(Indicar motivo, relación y parentesco)"
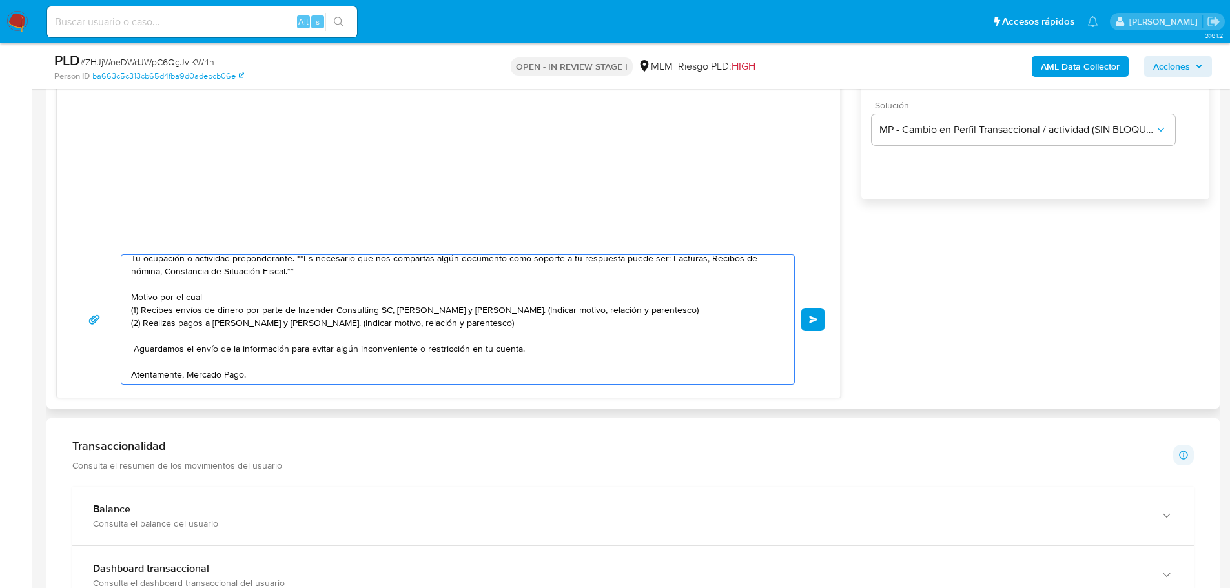
scroll to position [112, 0]
type textarea "Estimada Jessica Te comunicamos que se ha identificado un cambio en el uso habi…"
click at [812, 322] on span "Enviar" at bounding box center [813, 320] width 9 height 8
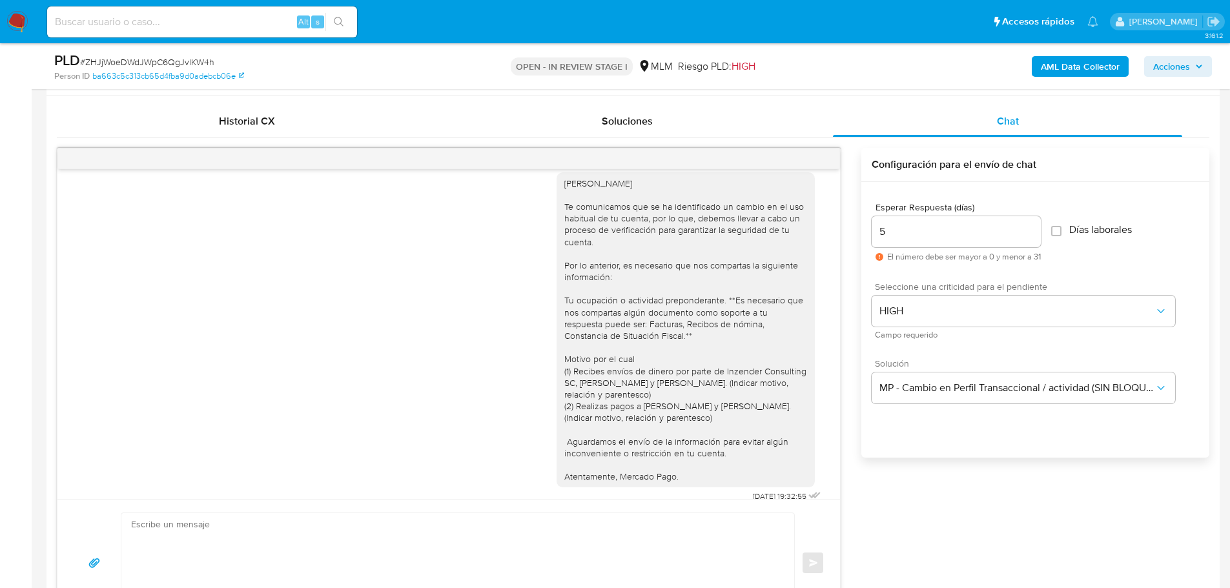
scroll to position [0, 0]
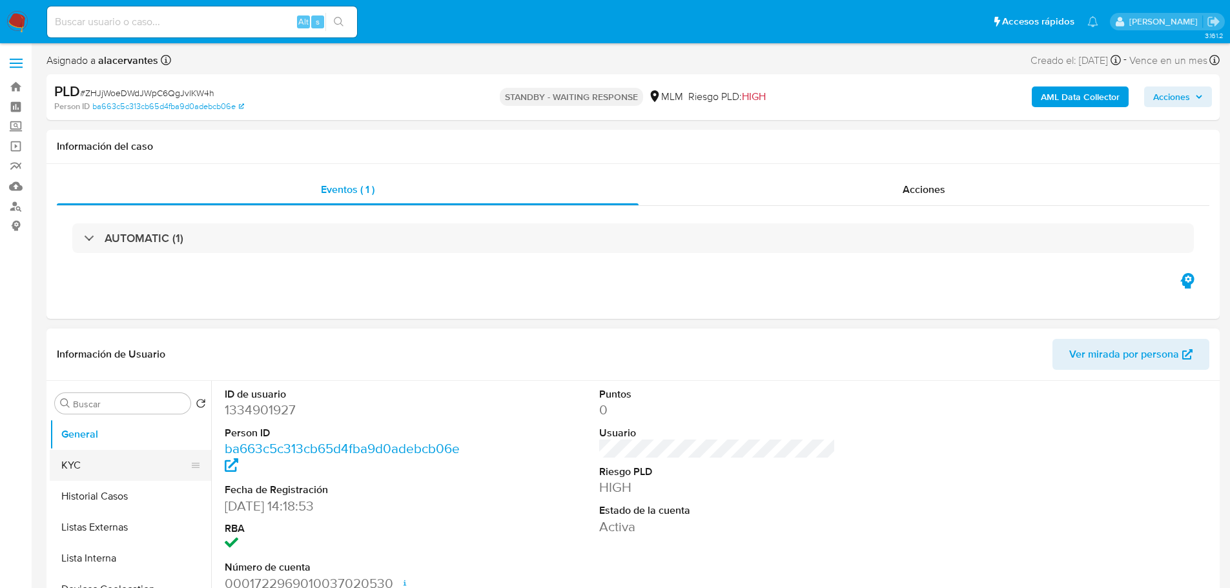
select select "10"
click at [95, 460] on button "KYC" at bounding box center [125, 465] width 151 height 31
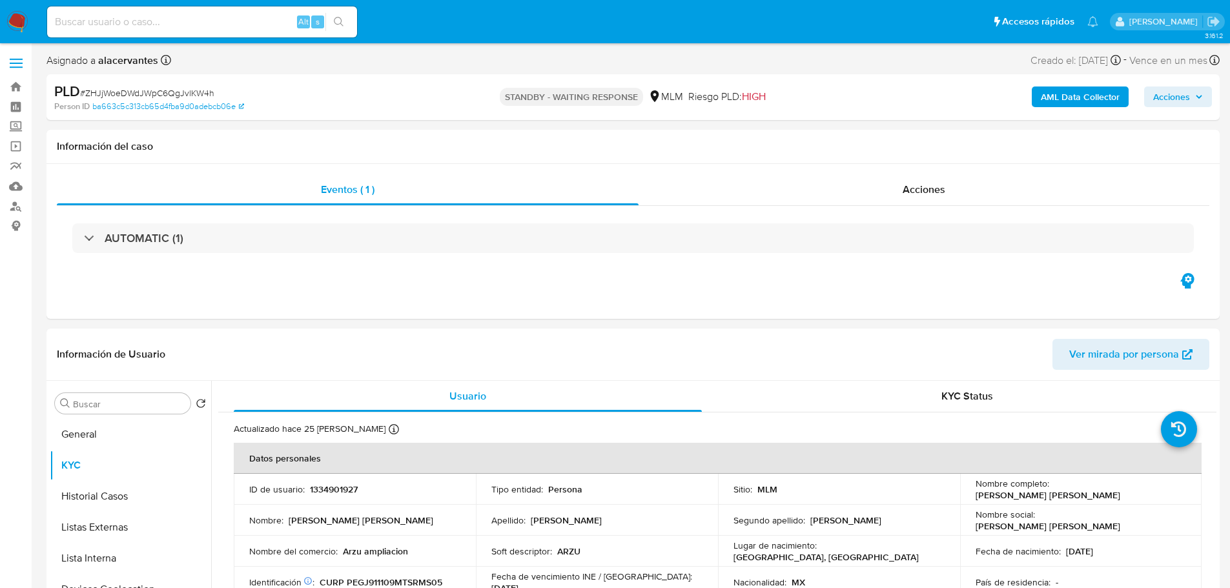
click at [196, 30] on div "Alt s" at bounding box center [202, 21] width 310 height 31
click at [192, 21] on input at bounding box center [202, 22] width 310 height 17
paste input "478240851"
type input "478240851"
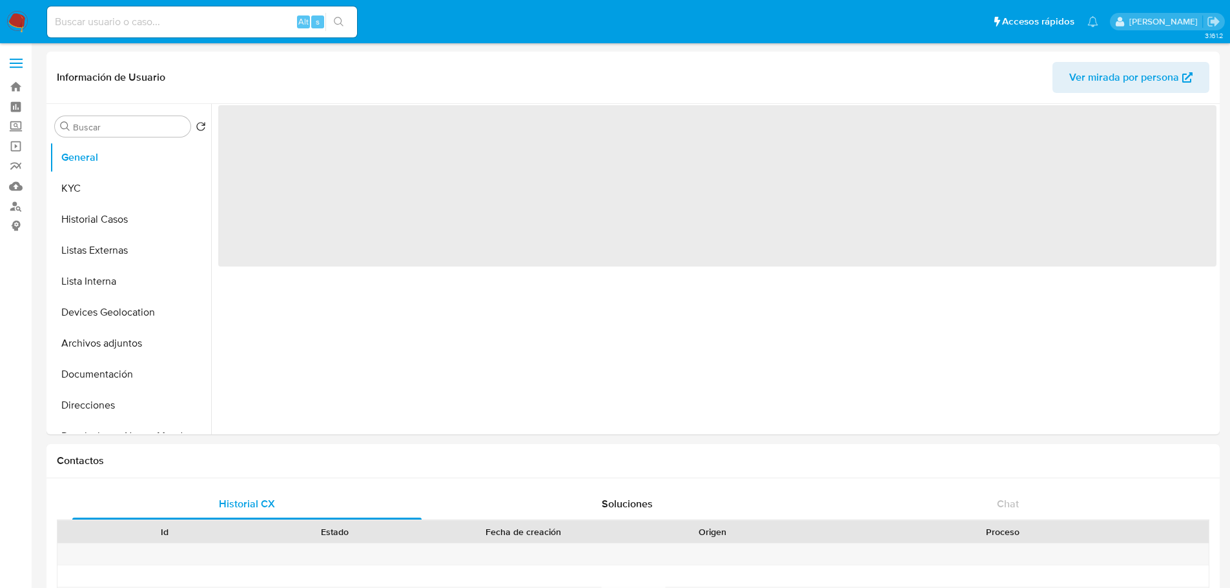
select select "10"
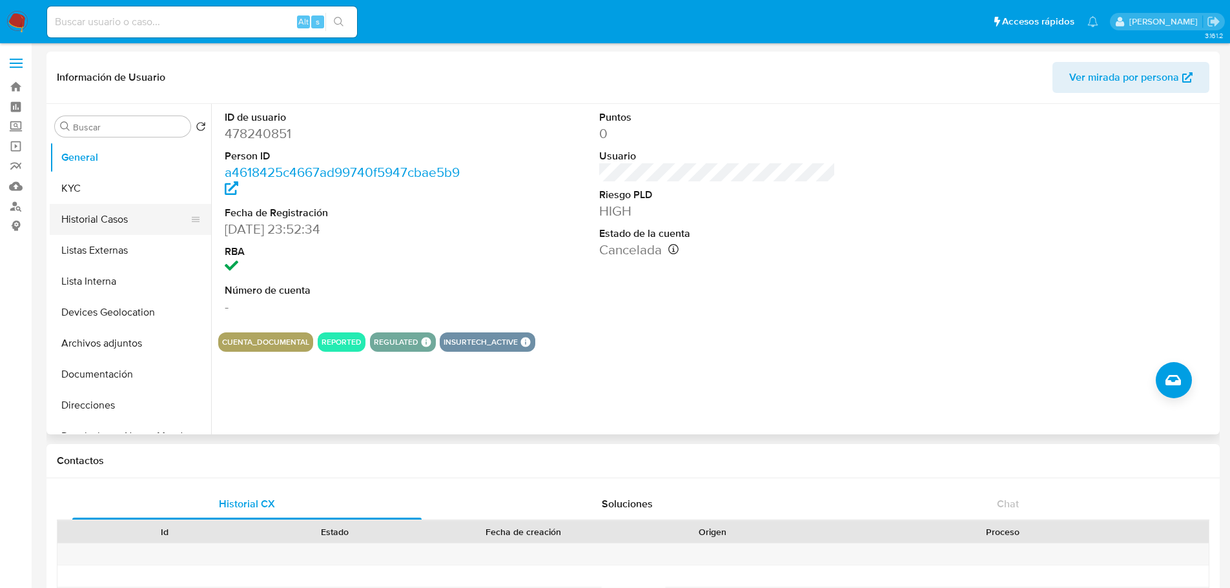
click at [139, 224] on button "Historial Casos" at bounding box center [125, 219] width 151 height 31
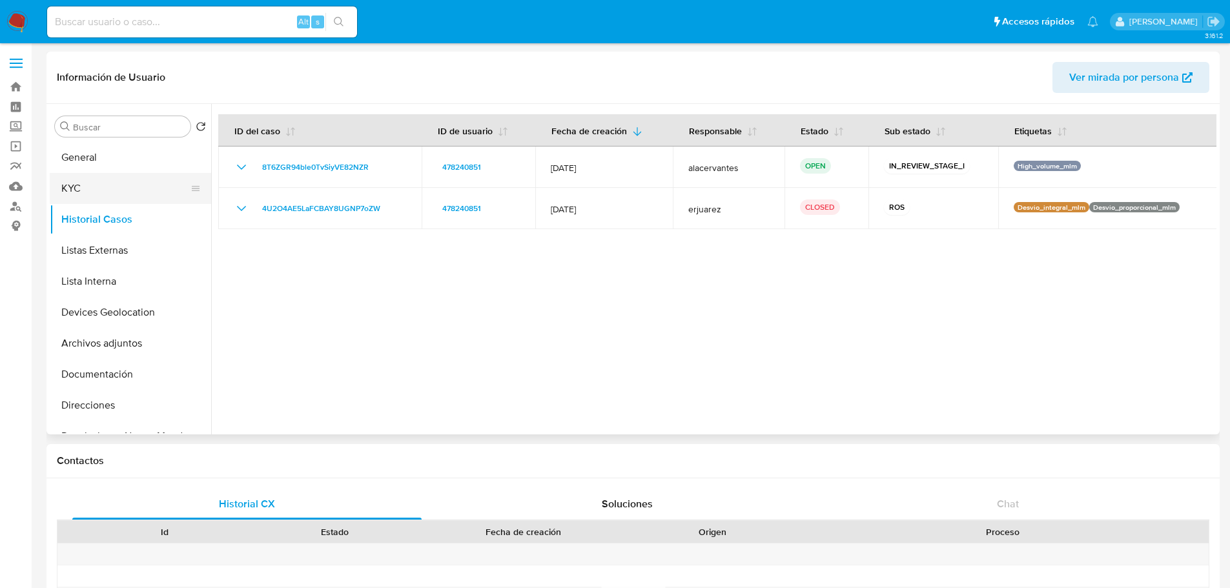
drag, startPoint x: 96, startPoint y: 187, endPoint x: 145, endPoint y: 186, distance: 49.1
click at [93, 187] on button "KYC" at bounding box center [125, 188] width 151 height 31
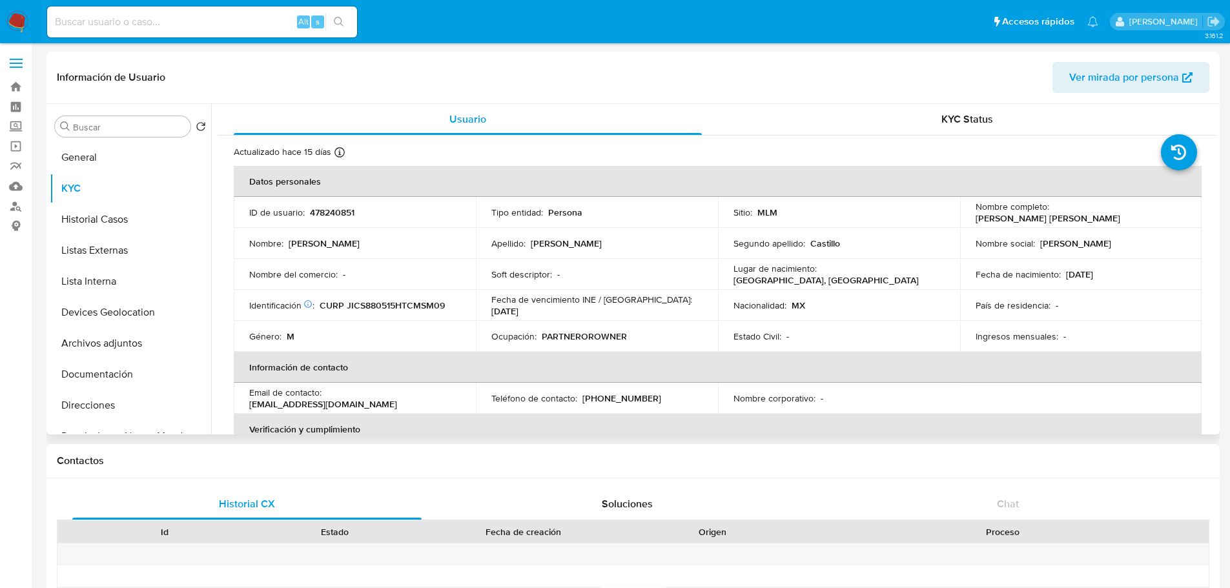
click at [627, 399] on p "[PHONE_NUMBER]" at bounding box center [621, 399] width 79 height 12
click at [626, 400] on p "[PHONE_NUMBER]" at bounding box center [621, 399] width 79 height 12
click at [652, 393] on div "Teléfono de contacto : (993) 3224332" at bounding box center [596, 399] width 211 height 12
drag, startPoint x: 650, startPoint y: 401, endPoint x: 581, endPoint y: 401, distance: 68.5
click at [581, 401] on div "Teléfono de contacto : (993) 3224332" at bounding box center [596, 399] width 211 height 12
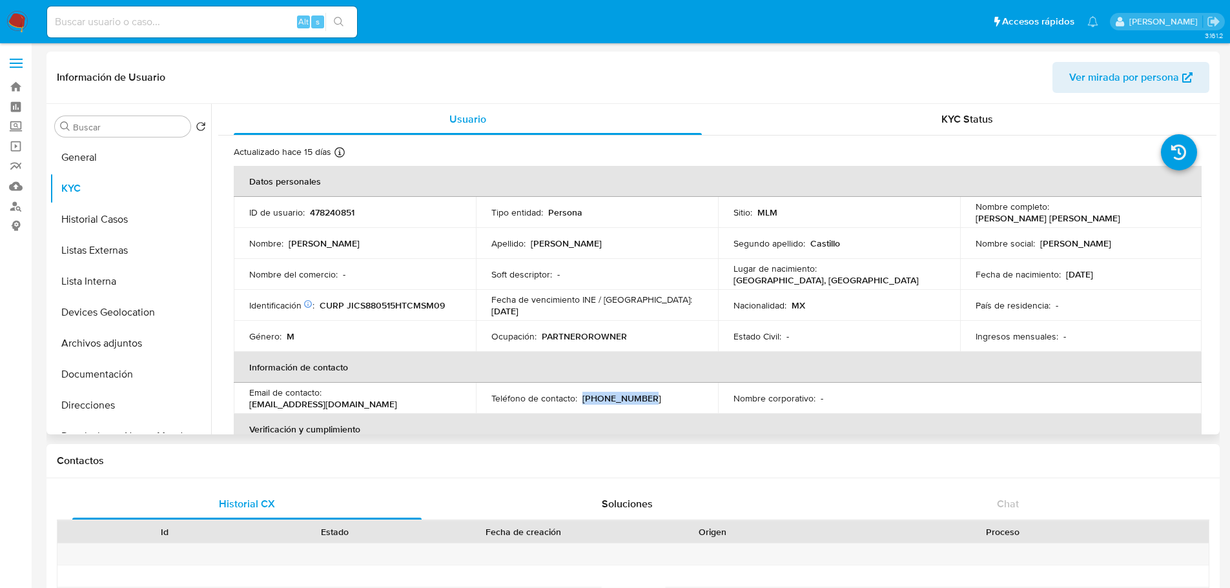
copy p "[PHONE_NUMBER]"
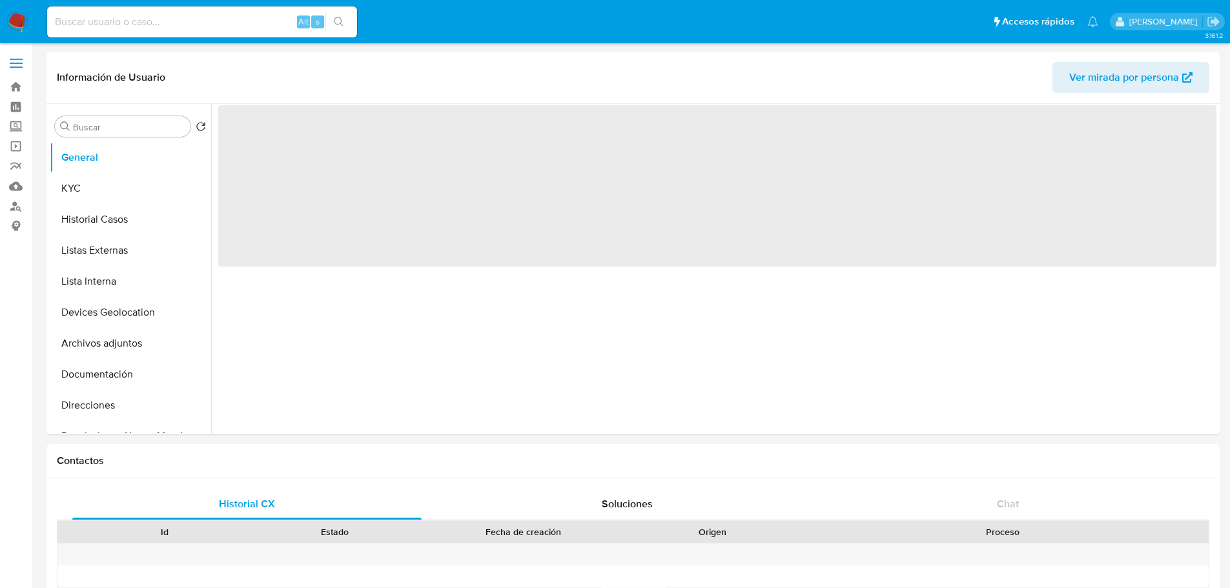
select select "10"
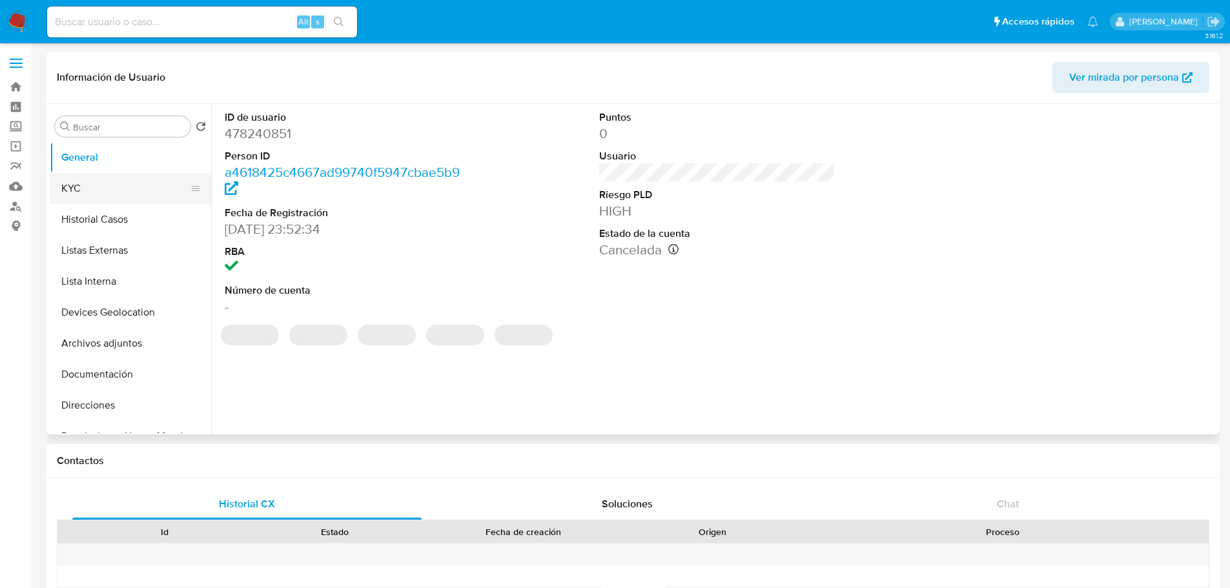
click at [97, 196] on button "KYC" at bounding box center [125, 188] width 151 height 31
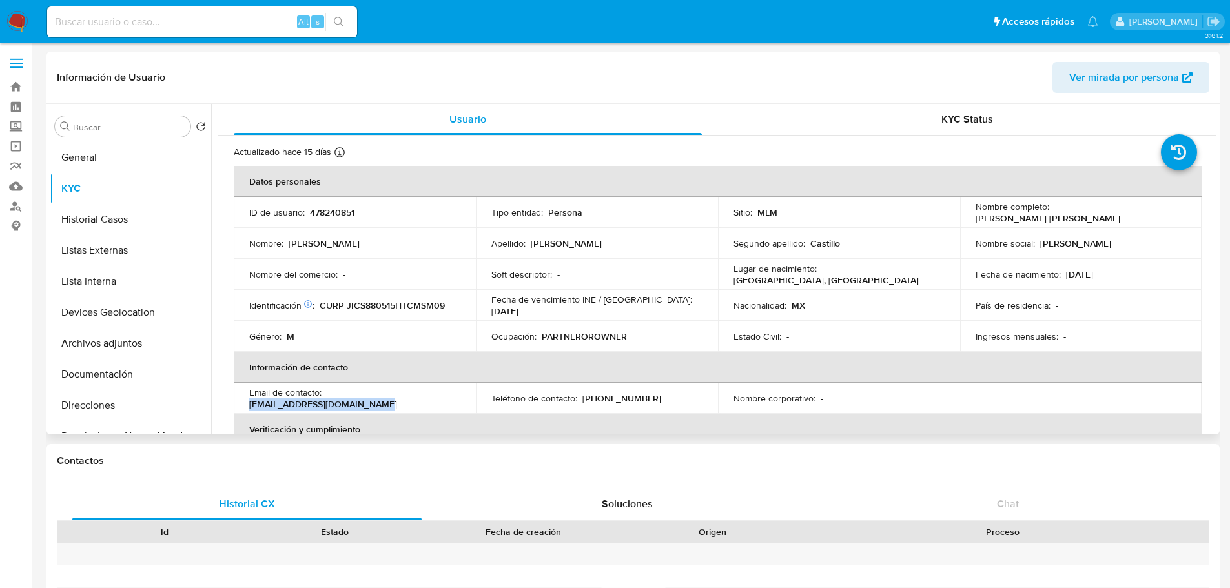
drag, startPoint x: 325, startPoint y: 401, endPoint x: 449, endPoint y: 406, distance: 123.5
click at [449, 400] on div "Email de contacto : [EMAIL_ADDRESS][DOMAIN_NAME]" at bounding box center [354, 398] width 211 height 23
copy p "[EMAIL_ADDRESS][DOMAIN_NAME]"
click at [127, 150] on button "General" at bounding box center [125, 157] width 151 height 31
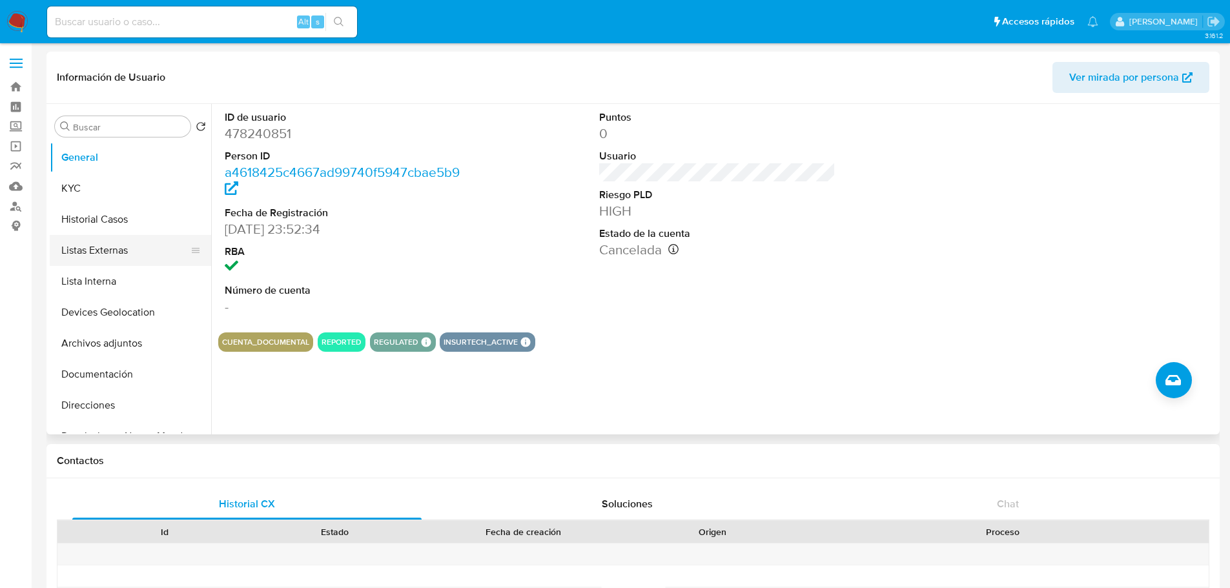
click at [125, 243] on button "Listas Externas" at bounding box center [125, 250] width 151 height 31
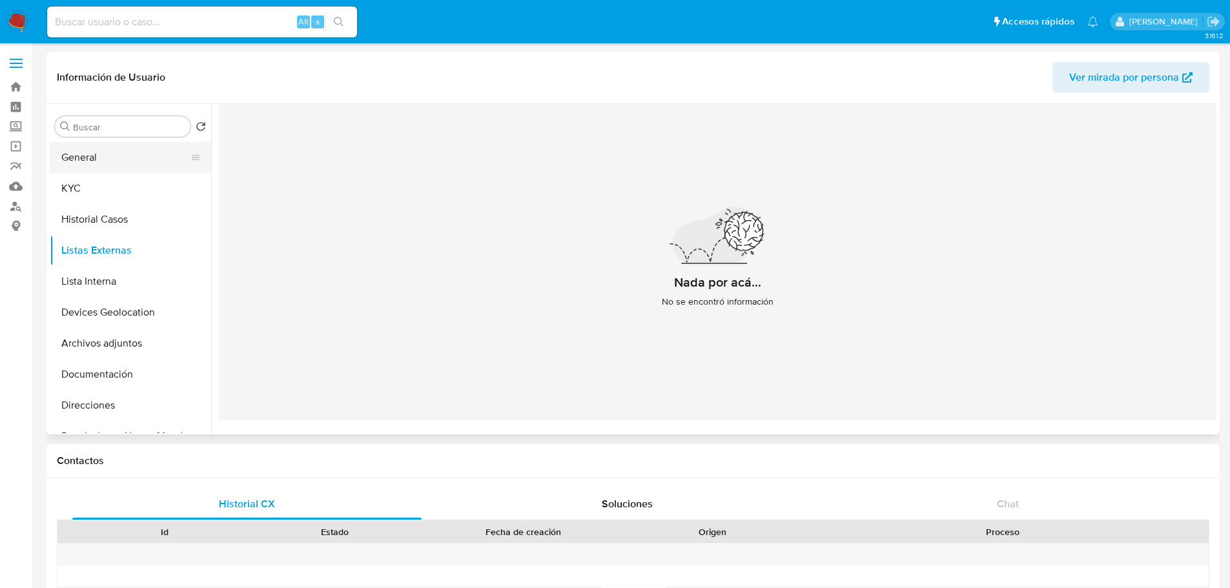
click at [92, 150] on button "General" at bounding box center [125, 157] width 151 height 31
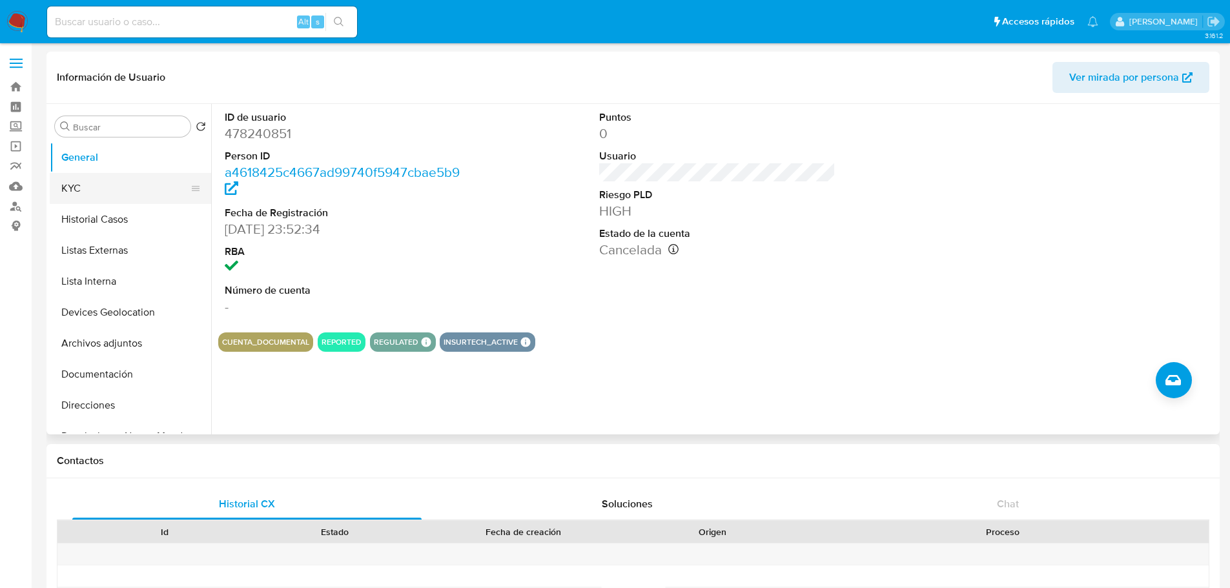
click at [77, 187] on button "KYC" at bounding box center [125, 188] width 151 height 31
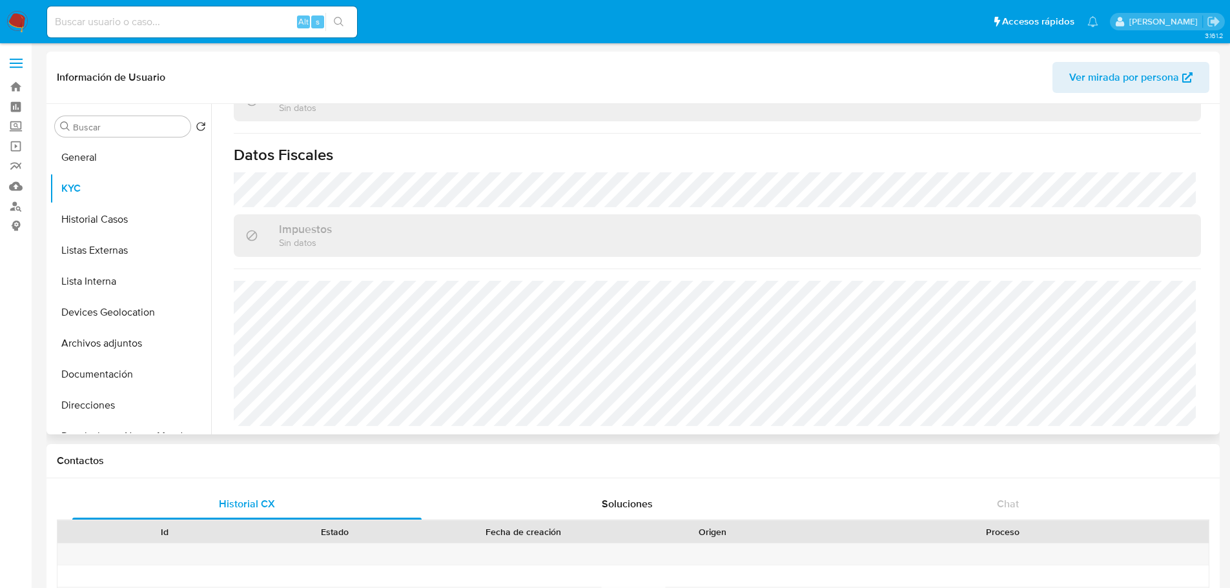
scroll to position [787, 0]
click at [130, 400] on button "Direcciones" at bounding box center [125, 405] width 151 height 31
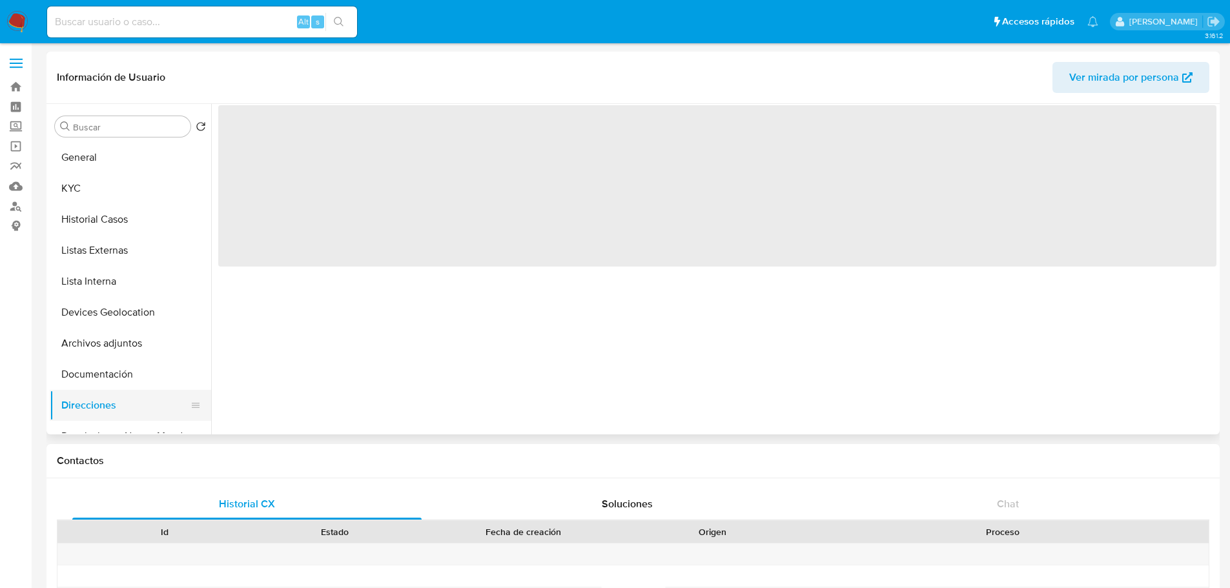
scroll to position [0, 0]
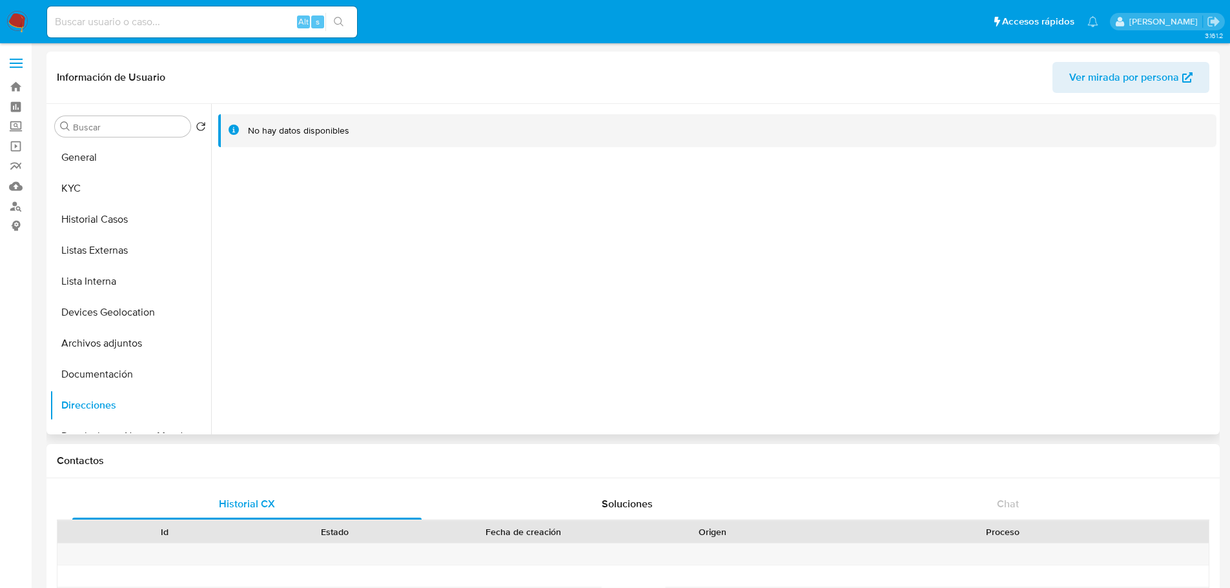
drag, startPoint x: 125, startPoint y: 367, endPoint x: 216, endPoint y: 303, distance: 111.3
click at [125, 367] on button "Documentación" at bounding box center [130, 374] width 161 height 31
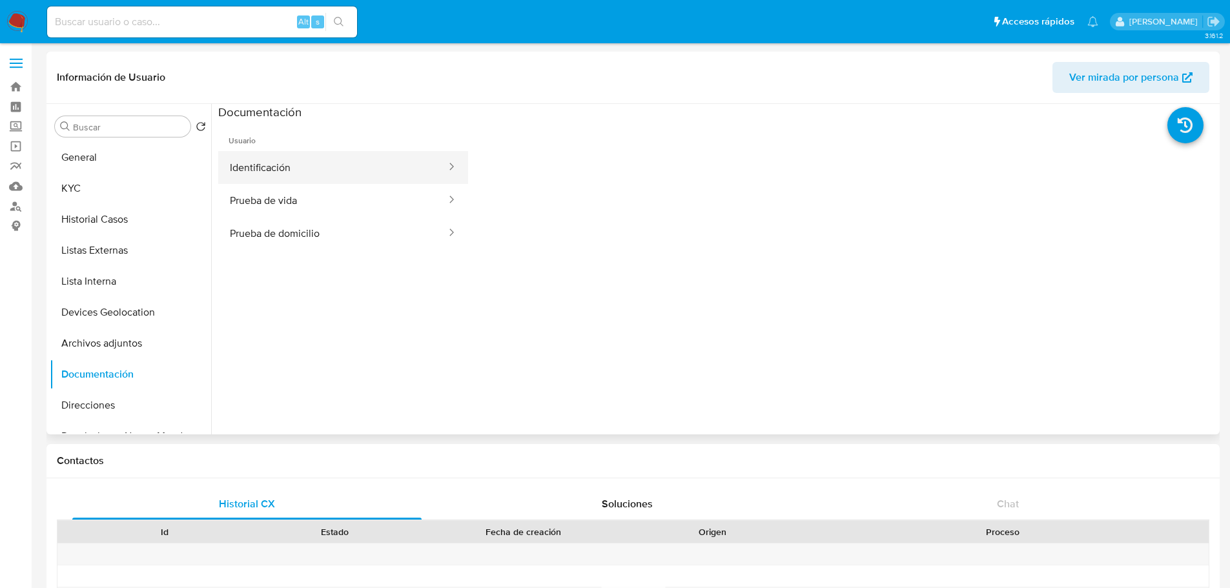
click at [314, 158] on button "Identificación" at bounding box center [332, 167] width 229 height 33
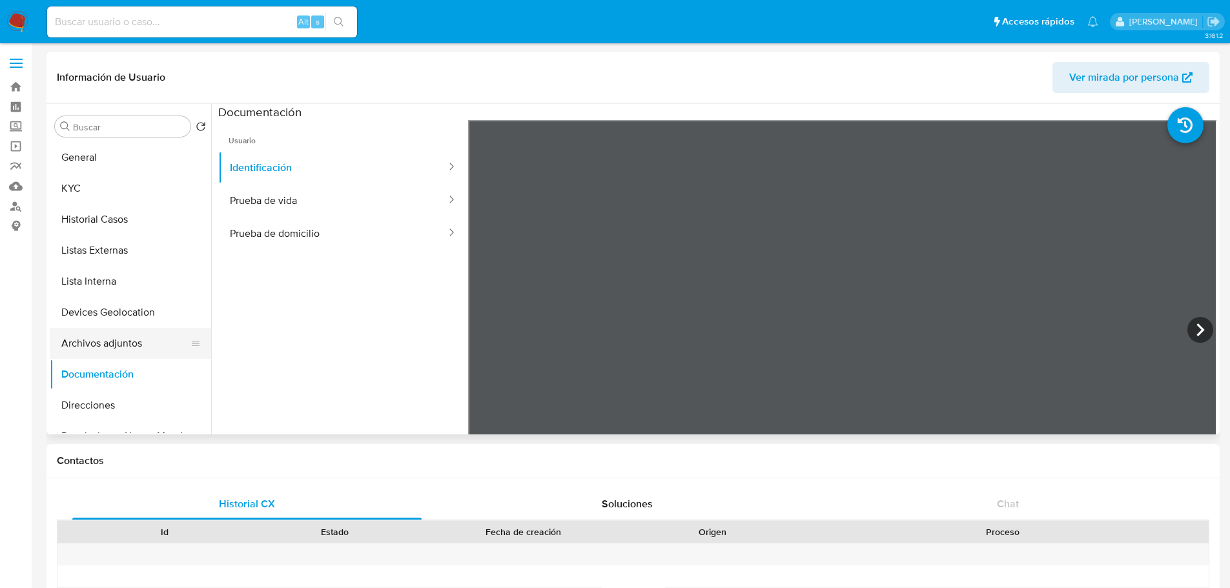
click at [125, 336] on button "Archivos adjuntos" at bounding box center [125, 343] width 151 height 31
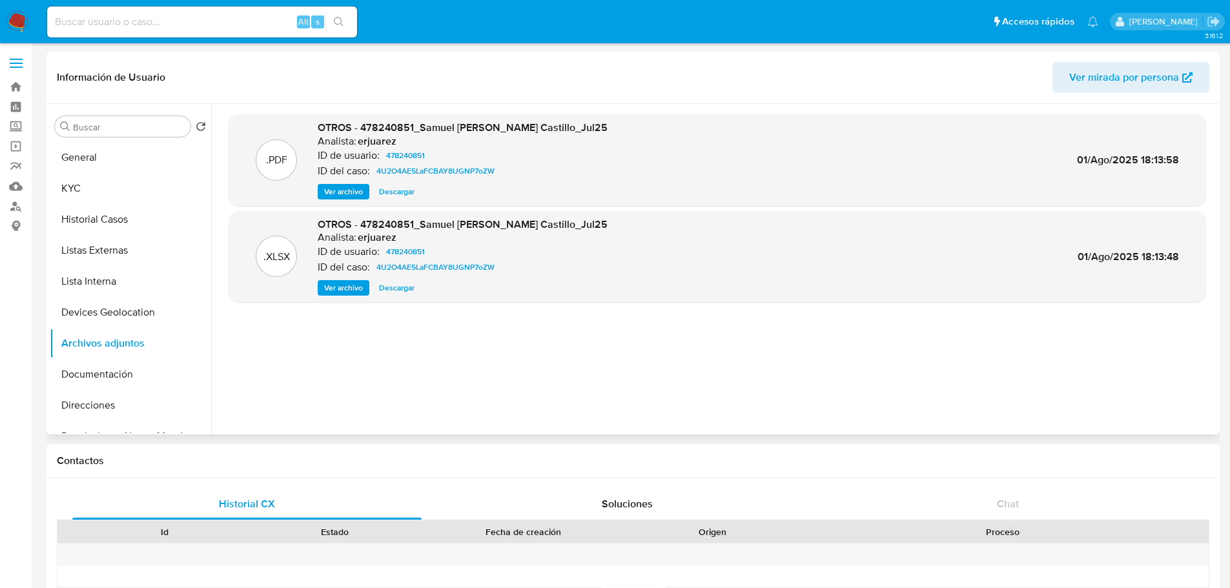
click at [349, 194] on span "Ver archivo" at bounding box center [343, 191] width 39 height 13
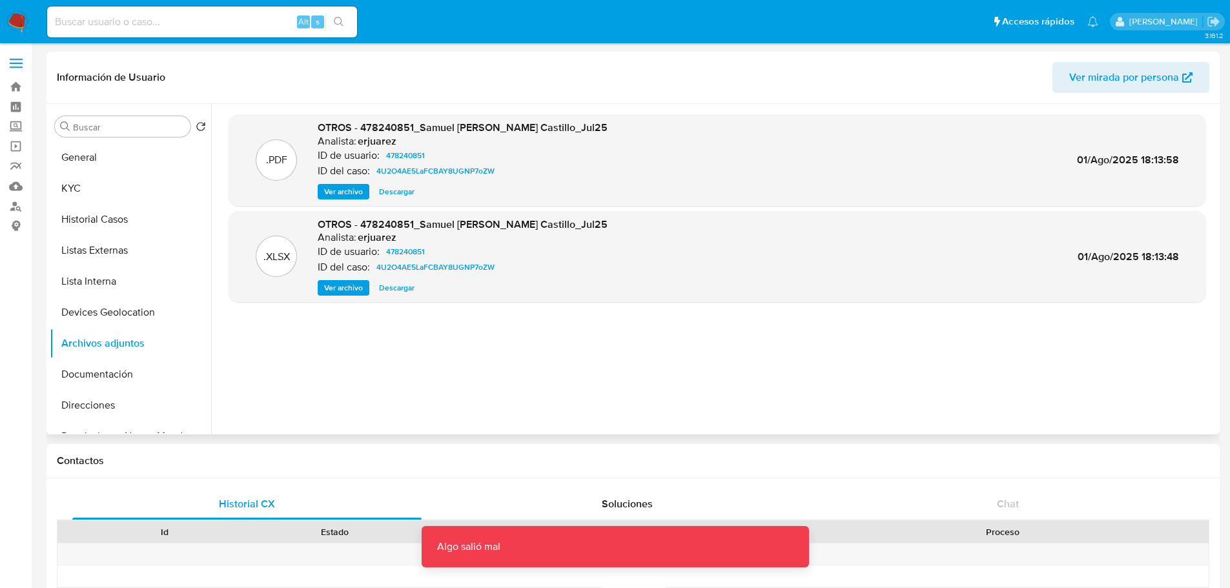
click at [340, 192] on span "Ver archivo" at bounding box center [343, 191] width 39 height 13
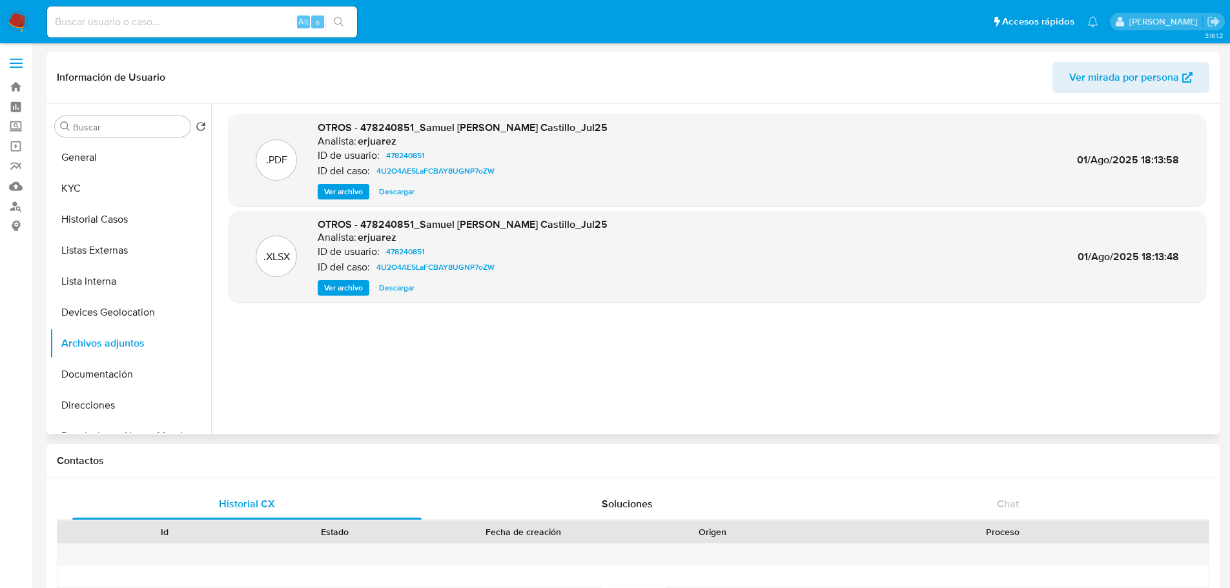
click at [386, 187] on span "Descargar" at bounding box center [397, 191] width 36 height 13
click at [120, 215] on button "Historial Casos" at bounding box center [125, 219] width 151 height 31
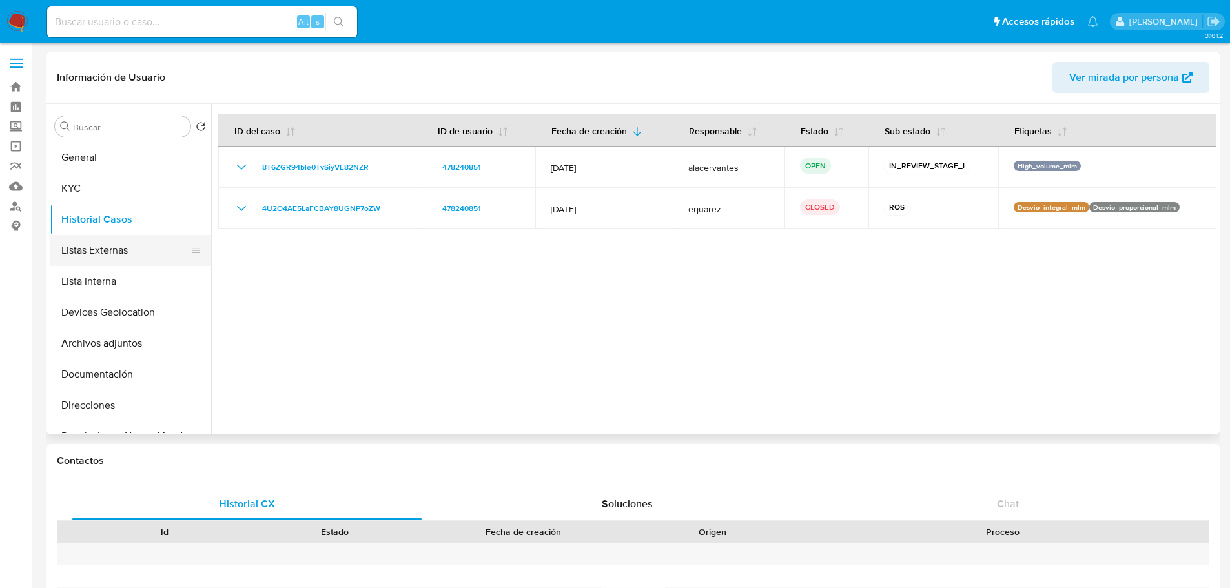
click at [126, 258] on button "Listas Externas" at bounding box center [125, 250] width 151 height 31
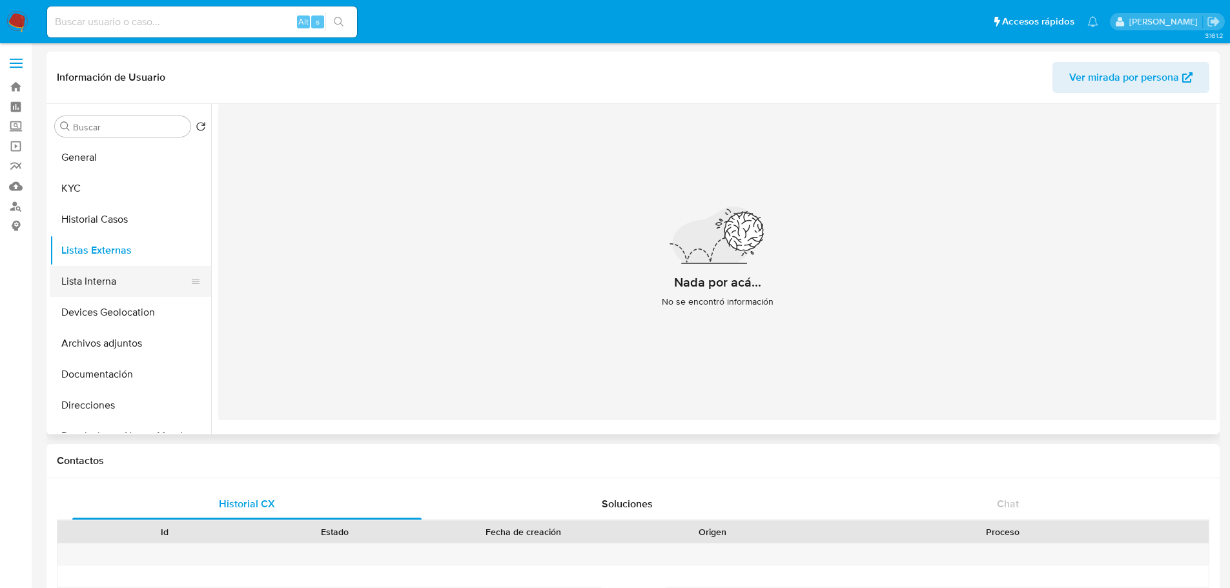
drag, startPoint x: 101, startPoint y: 285, endPoint x: 116, endPoint y: 287, distance: 15.1
click at [101, 285] on button "Lista Interna" at bounding box center [125, 281] width 151 height 31
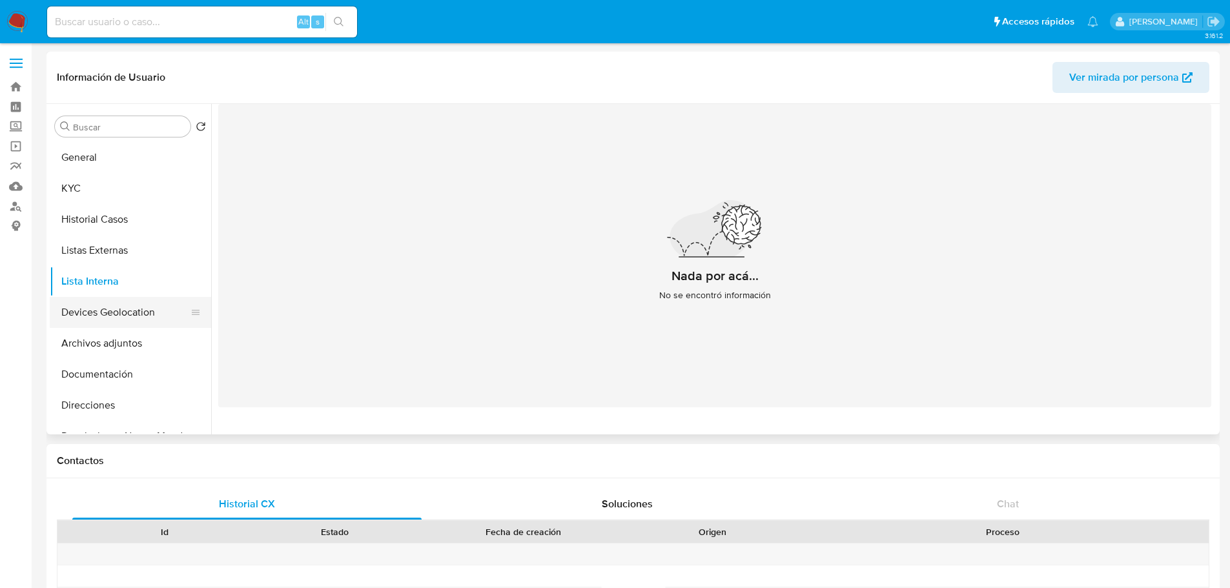
click at [129, 316] on button "Devices Geolocation" at bounding box center [125, 312] width 151 height 31
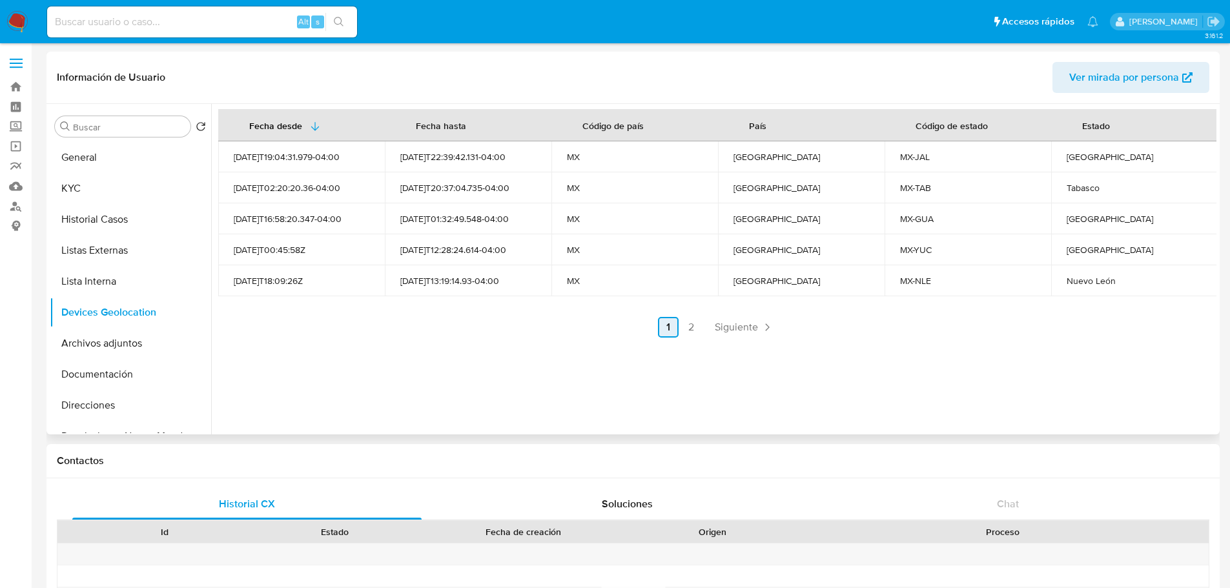
click at [749, 325] on span "Siguiente" at bounding box center [736, 327] width 43 height 10
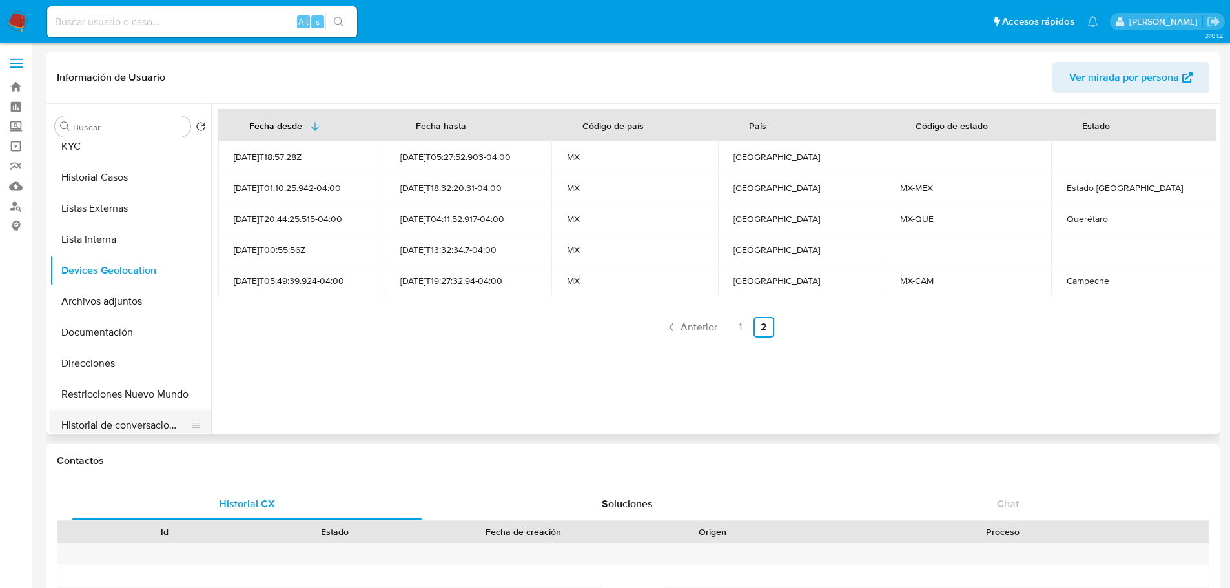
scroll to position [65, 0]
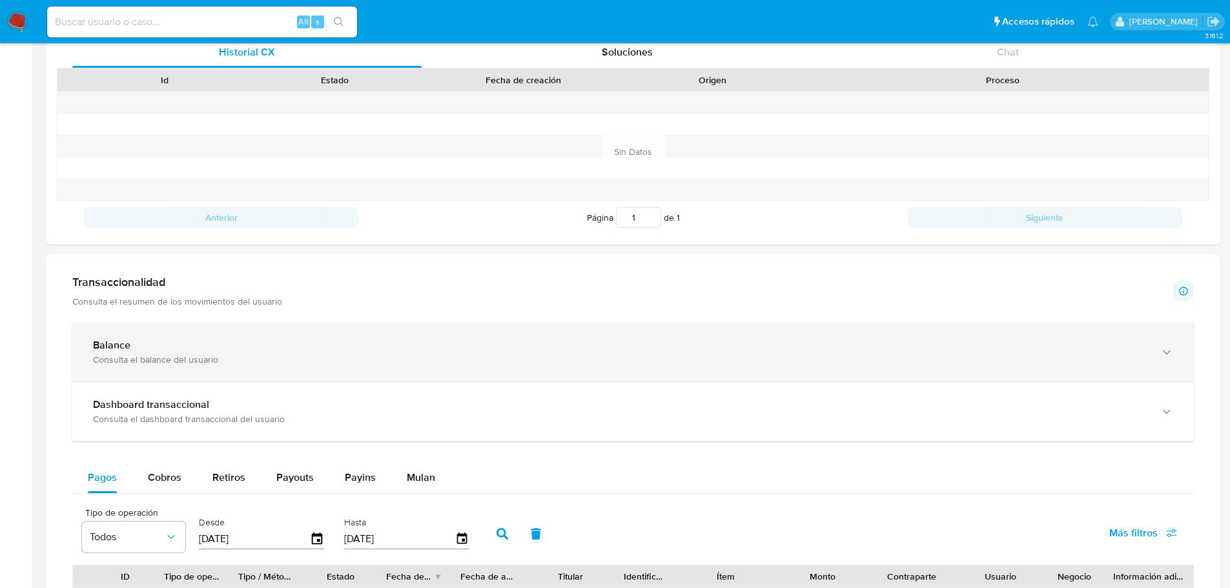
click at [409, 358] on div "Consulta el balance del usuario" at bounding box center [620, 360] width 1055 height 12
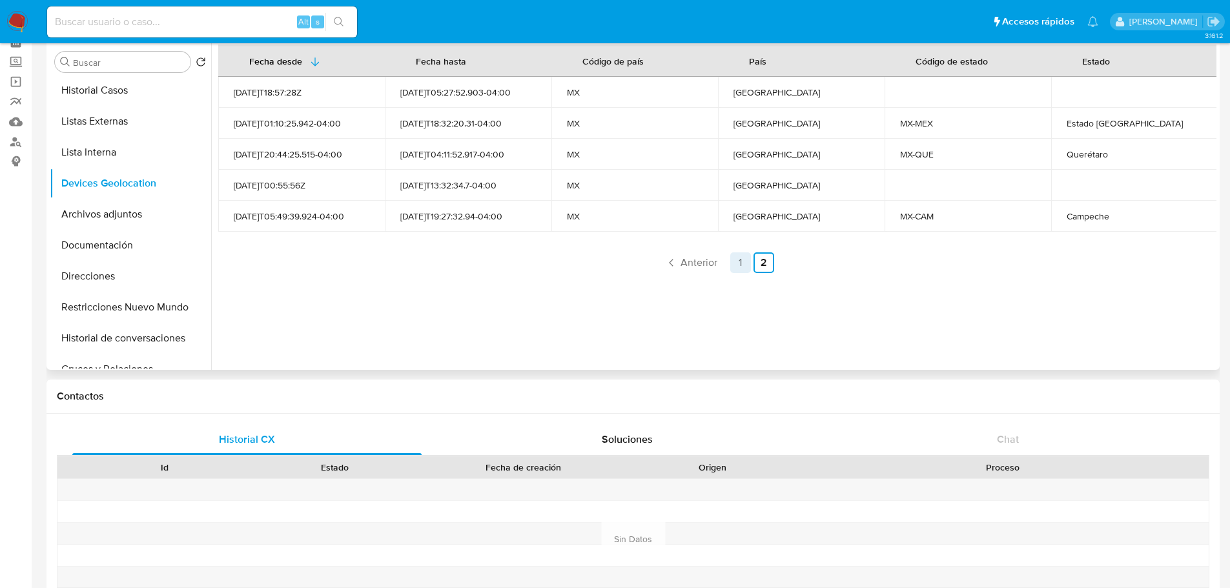
click at [742, 263] on link "1" at bounding box center [740, 262] width 21 height 21
click at [750, 258] on span "Siguiente" at bounding box center [736, 263] width 43 height 10
